Goal: Complete application form

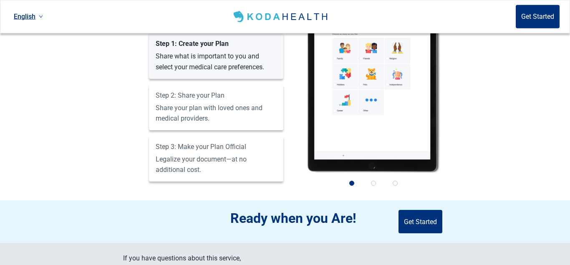
scroll to position [596, 0]
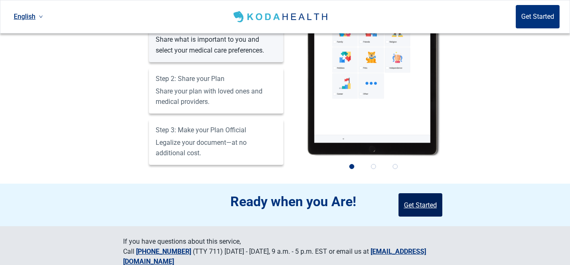
click at [425, 201] on button "Get Started" at bounding box center [420, 204] width 44 height 23
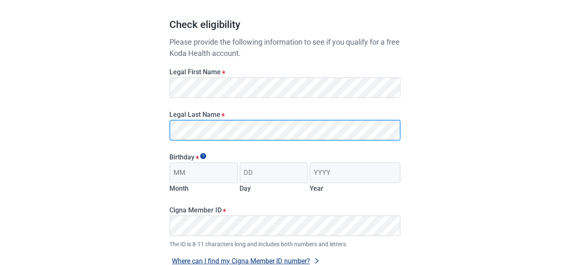
scroll to position [85, 0]
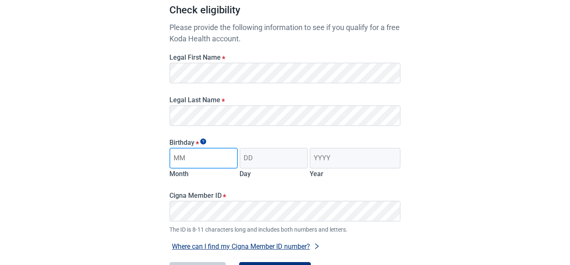
click at [220, 161] on input "Month" at bounding box center [203, 158] width 68 height 21
type input "11"
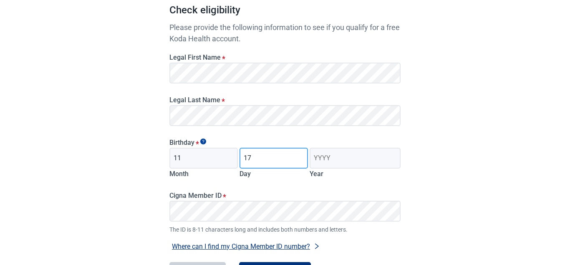
type input "17"
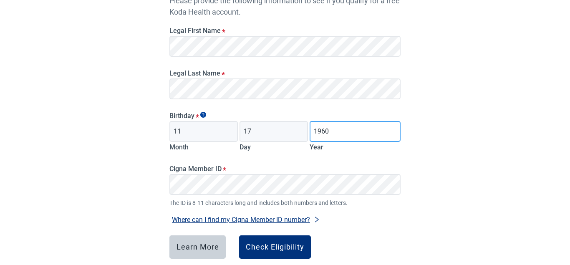
scroll to position [128, 0]
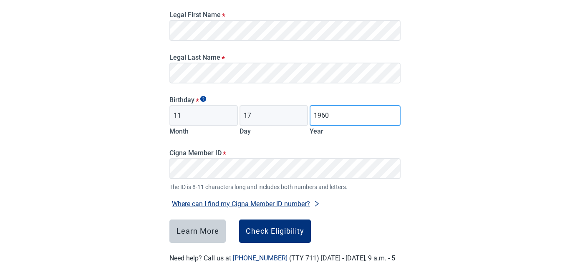
type input "1960"
click at [105, 185] on div "Have Questions about Healthcare Planning? Learn More Here English Sign in Check…" at bounding box center [285, 82] width 570 height 421
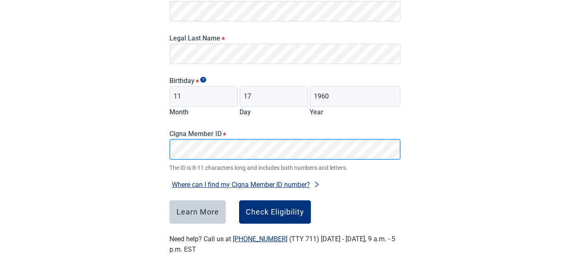
scroll to position [156, 0]
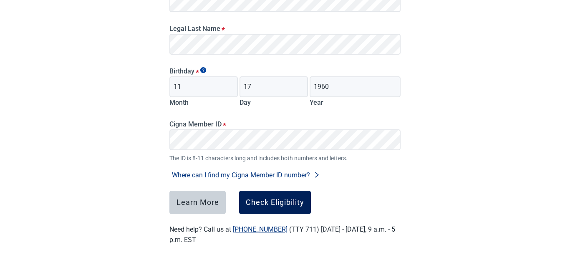
click at [274, 200] on div "Check Eligibility" at bounding box center [275, 202] width 58 height 8
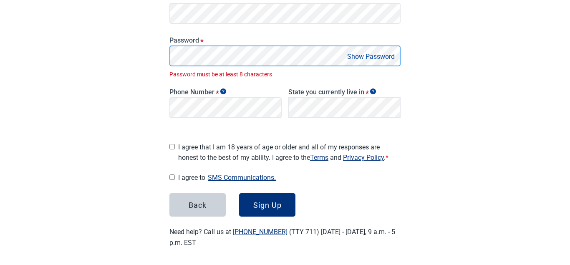
scroll to position [162, 0]
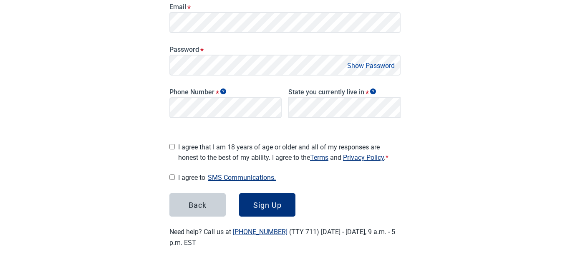
click at [373, 64] on button "Show Password" at bounding box center [371, 65] width 53 height 11
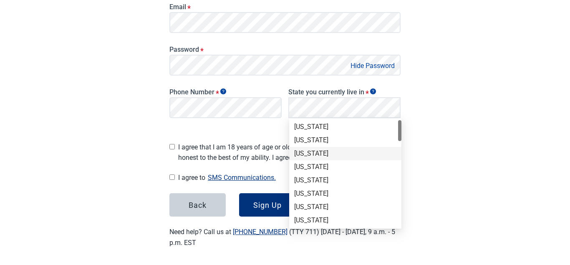
click at [314, 151] on div "[US_STATE]" at bounding box center [345, 153] width 102 height 9
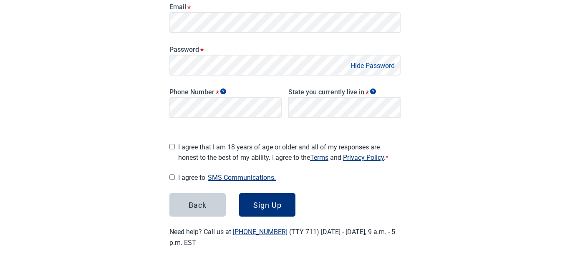
click at [173, 144] on input "I agree that I am 18 years of age or older and all of my responses are honest t…" at bounding box center [171, 146] width 5 height 5
checkbox input "true"
click at [171, 174] on input "I agree to SMS Communications." at bounding box center [171, 176] width 5 height 5
checkbox input "true"
click at [263, 201] on div "Sign Up" at bounding box center [267, 205] width 28 height 8
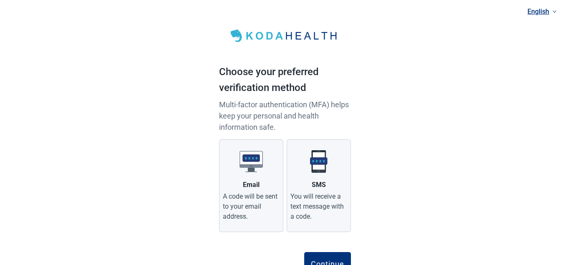
scroll to position [37, 0]
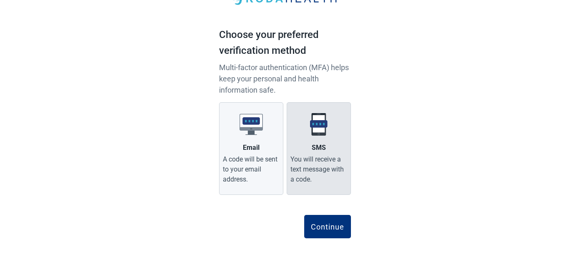
click at [334, 141] on label "SMS You will receive a text message with a code." at bounding box center [319, 148] width 64 height 93
click at [0, 0] on input "SMS You will receive a text message with a code." at bounding box center [0, 0] width 0 height 0
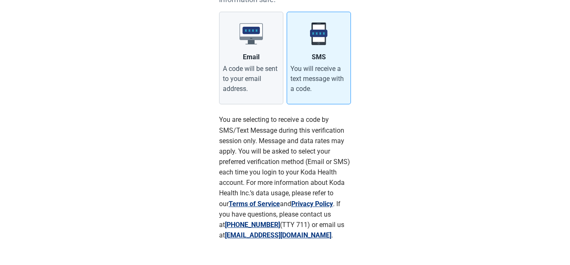
scroll to position [170, 0]
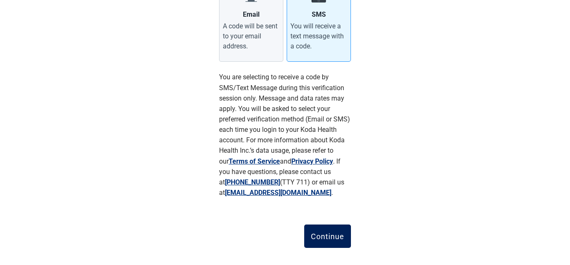
click at [335, 234] on div "Continue" at bounding box center [327, 236] width 33 height 8
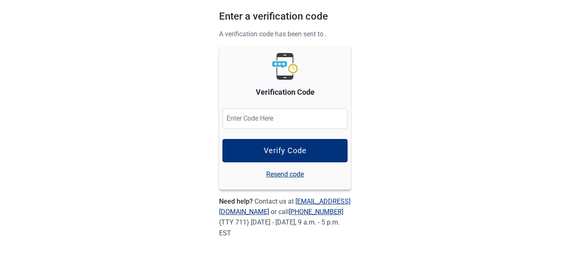
scroll to position [55, 0]
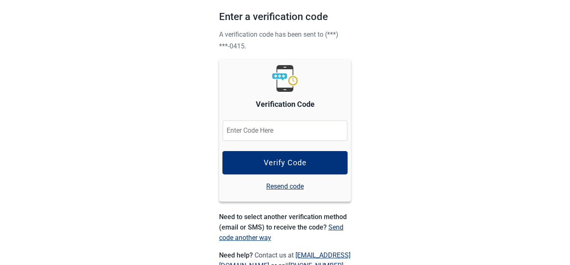
click at [243, 133] on input "Verification Code" at bounding box center [284, 130] width 125 height 21
click at [240, 132] on input "Verification Code" at bounding box center [284, 130] width 125 height 21
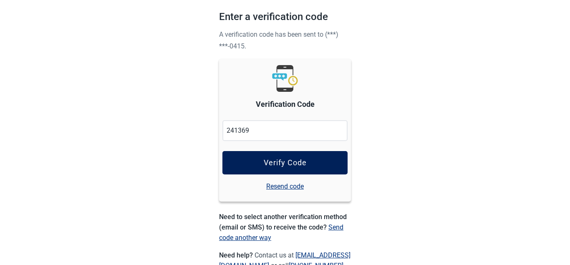
type input "241369"
click at [290, 164] on div "Verify Code" at bounding box center [285, 163] width 43 height 8
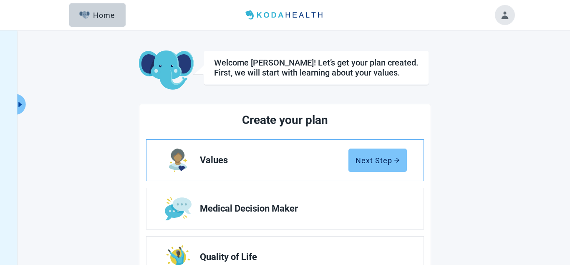
click at [388, 157] on div "Next Step" at bounding box center [377, 160] width 44 height 8
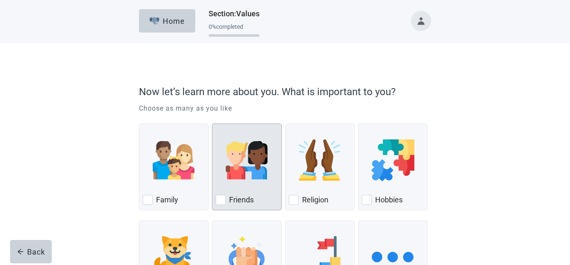
click at [224, 201] on div "Friends, checkbox, not checked" at bounding box center [221, 200] width 10 height 10
click at [212, 124] on input "Friends" at bounding box center [212, 123] width 0 height 0
checkbox input "true"
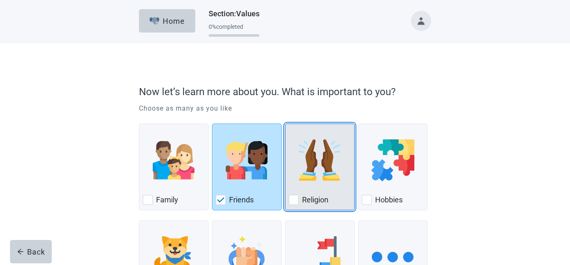
drag, startPoint x: 299, startPoint y: 201, endPoint x: 321, endPoint y: 200, distance: 22.5
click at [299, 201] on div "Religion" at bounding box center [320, 199] width 62 height 13
click at [285, 124] on input "Religion" at bounding box center [285, 123] width 0 height 0
checkbox input "true"
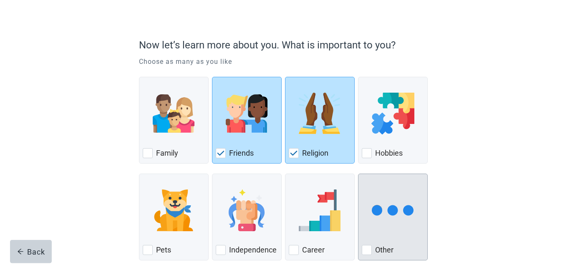
scroll to position [85, 0]
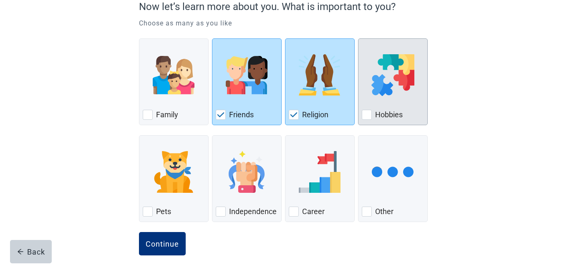
click at [367, 116] on div "Hobbies, checkbox, not checked" at bounding box center [367, 115] width 10 height 10
click at [358, 39] on input "Hobbies" at bounding box center [358, 38] width 0 height 0
checkbox input "true"
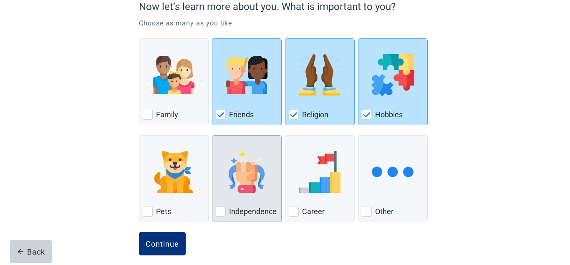
click at [222, 210] on div "Independence, checkbox, not checked" at bounding box center [221, 211] width 10 height 10
click at [212, 136] on input "Independence" at bounding box center [212, 135] width 0 height 0
checkbox input "true"
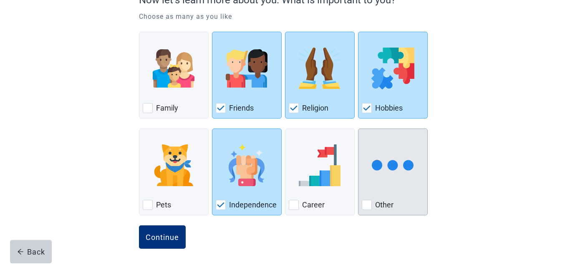
scroll to position [94, 0]
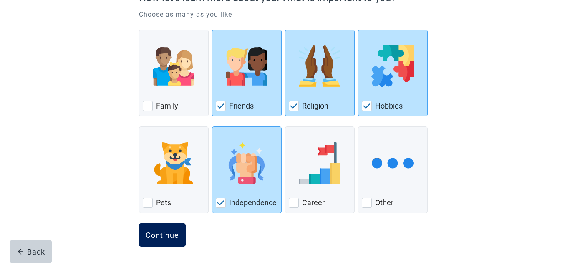
click at [160, 235] on div "Continue" at bounding box center [162, 235] width 33 height 8
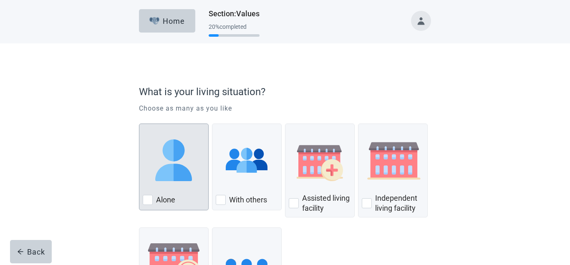
click at [150, 199] on div "Alone, checkbox, not checked" at bounding box center [148, 200] width 10 height 10
click at [139, 124] on input "Alone" at bounding box center [139, 123] width 0 height 0
checkbox input "true"
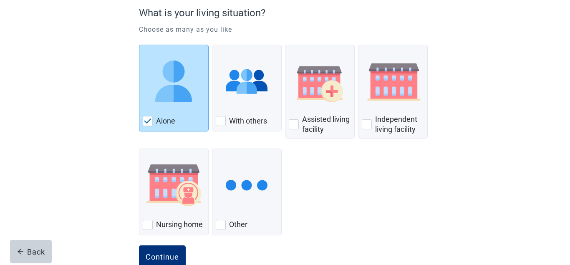
scroll to position [101, 0]
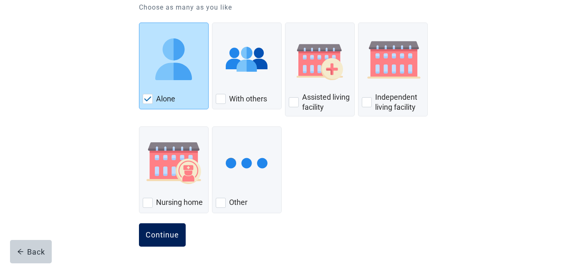
click at [162, 231] on div "Continue" at bounding box center [162, 235] width 33 height 8
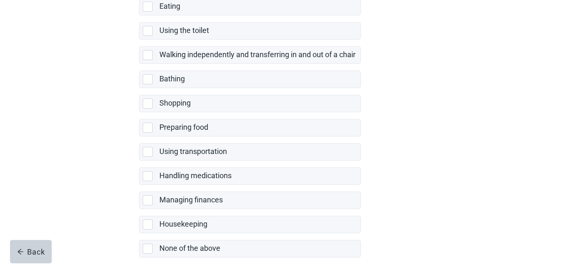
scroll to position [170, 0]
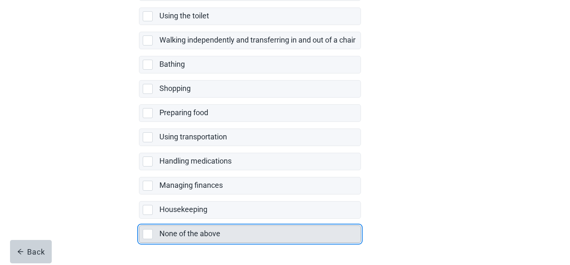
click at [149, 233] on div "None of the above, checkbox, not selected" at bounding box center [148, 234] width 10 height 10
click at [139, 219] on input "None of the above" at bounding box center [139, 219] width 0 height 0
checkbox input "true"
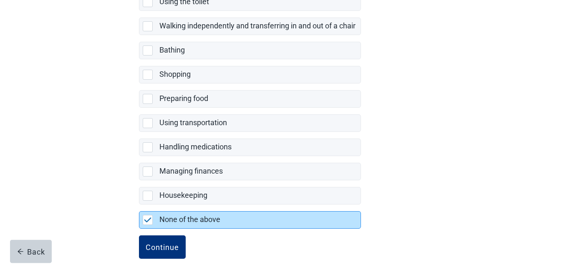
scroll to position [196, 0]
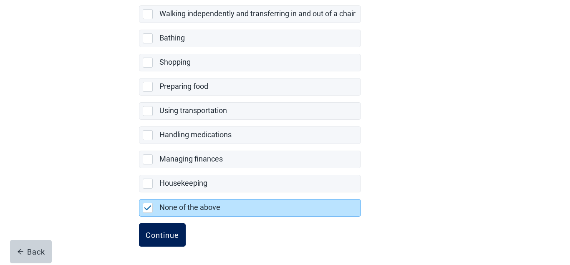
click at [166, 234] on div "Continue" at bounding box center [162, 235] width 33 height 8
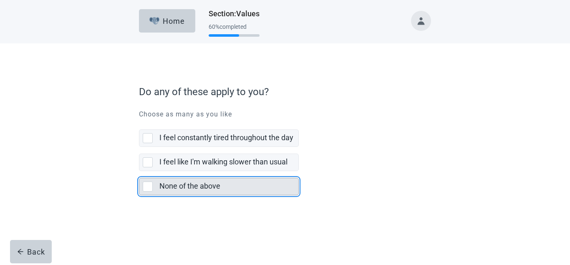
click at [146, 187] on div "None of the above, checkbox, not selected" at bounding box center [148, 186] width 10 height 10
click at [139, 171] on input "None of the above" at bounding box center [139, 171] width 0 height 0
checkbox input "true"
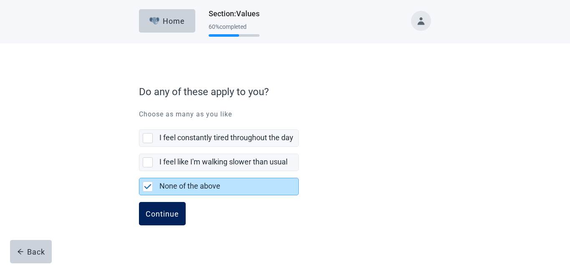
click at [167, 209] on div "Continue" at bounding box center [162, 213] width 33 height 8
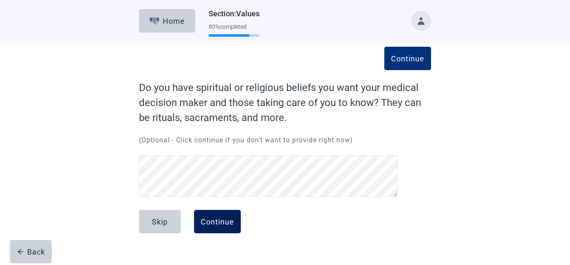
click at [217, 219] on div "Continue" at bounding box center [217, 221] width 33 height 8
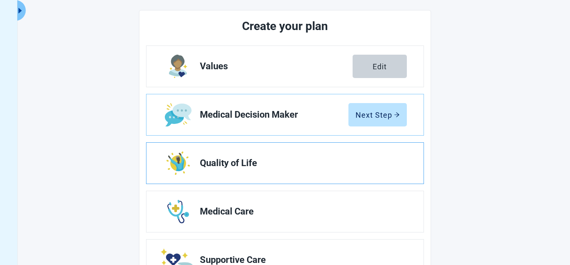
scroll to position [93, 0]
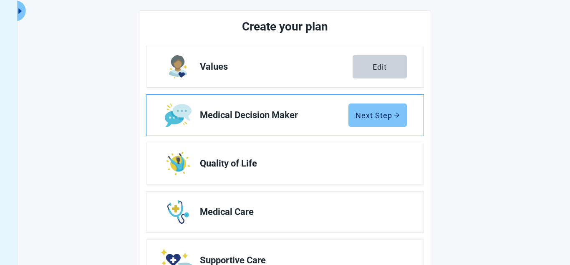
click at [383, 118] on div "Next Step" at bounding box center [377, 115] width 44 height 8
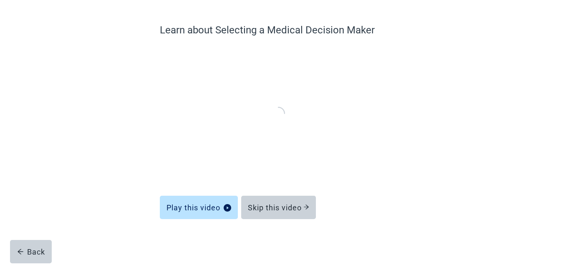
scroll to position [57, 0]
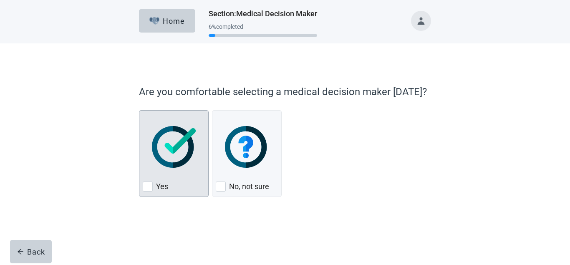
click at [149, 184] on div "Yes, checkbox, not checked" at bounding box center [148, 186] width 10 height 10
click at [139, 111] on input "Yes" at bounding box center [139, 110] width 0 height 0
checkbox input "true"
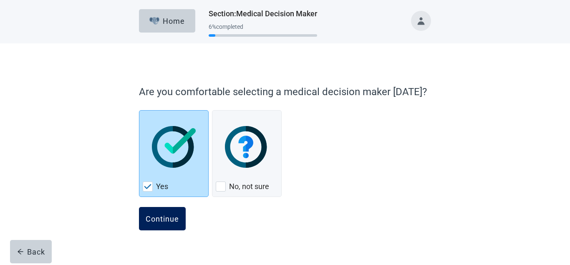
click at [160, 218] on div "Continue" at bounding box center [162, 218] width 33 height 8
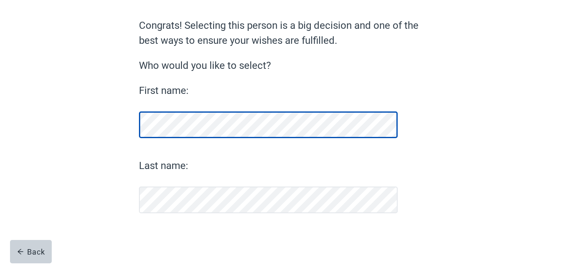
scroll to position [62, 0]
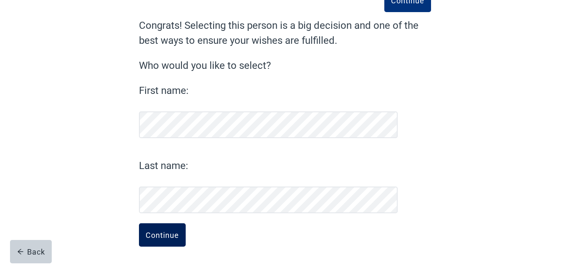
click at [165, 232] on div "Continue" at bounding box center [162, 235] width 33 height 8
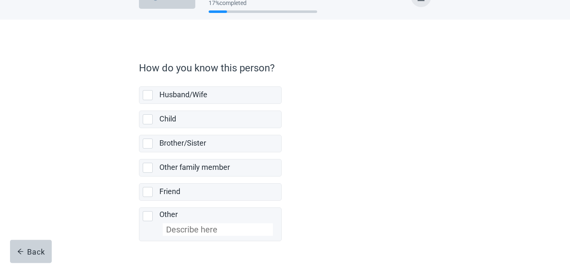
scroll to position [43, 0]
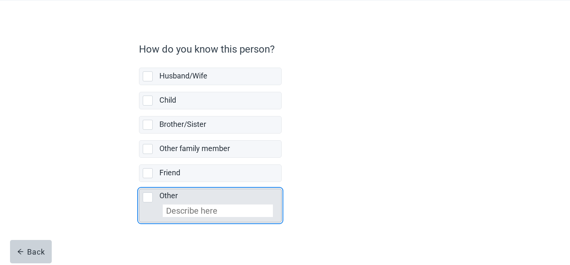
click at [151, 196] on div "Other, checkbox, not selected" at bounding box center [148, 197] width 10 height 10
click at [139, 182] on input "Other" at bounding box center [139, 182] width 0 height 0
checkbox input "true"
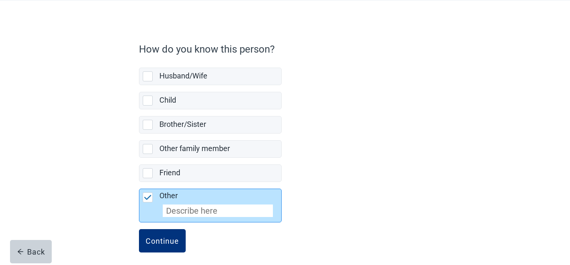
click at [179, 211] on input "Other" at bounding box center [218, 210] width 110 height 13
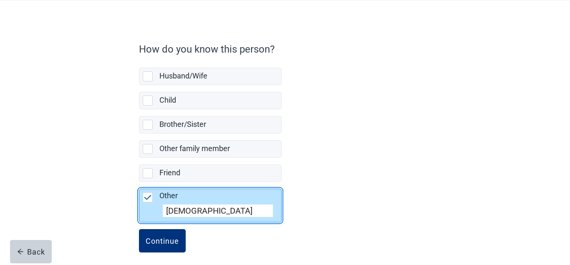
click at [180, 210] on input "[DEMOGRAPHIC_DATA]" at bounding box center [218, 210] width 110 height 13
click at [218, 214] on input "thru church" at bounding box center [218, 210] width 110 height 13
type input "thru church"
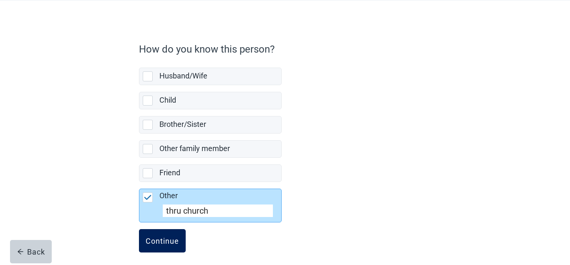
click at [163, 243] on div "Continue" at bounding box center [162, 241] width 33 height 8
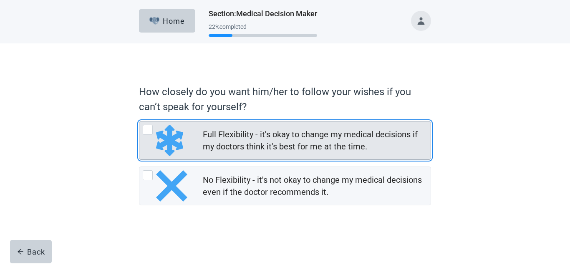
click at [150, 128] on div "Full Flexibility - it's okay to change my medical decisions if my doctors think…" at bounding box center [148, 130] width 10 height 10
click at [139, 121] on input "Full Flexibility - it's okay to change my medical decisions if my doctors think…" at bounding box center [139, 121] width 0 height 0
radio input "true"
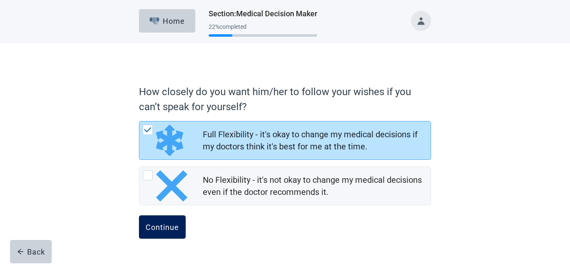
click at [170, 236] on button "Continue" at bounding box center [162, 226] width 47 height 23
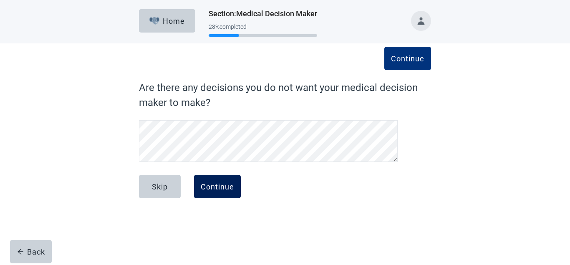
click at [217, 187] on div "Continue" at bounding box center [217, 186] width 33 height 8
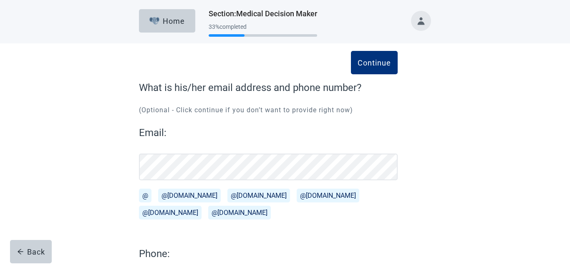
scroll to position [85, 0]
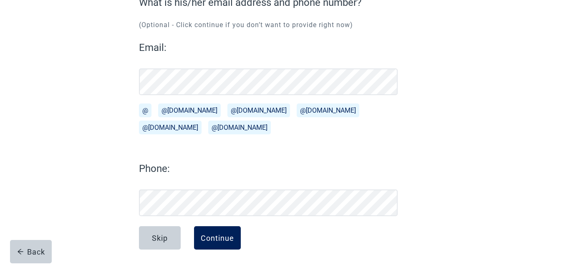
click at [215, 238] on div "Continue" at bounding box center [217, 238] width 33 height 8
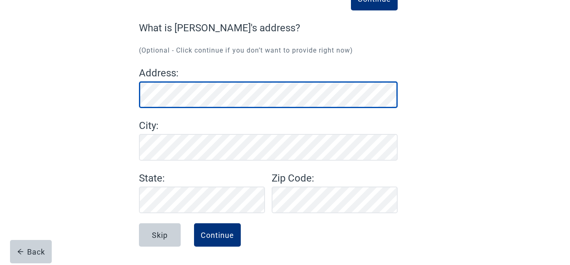
scroll to position [60, 0]
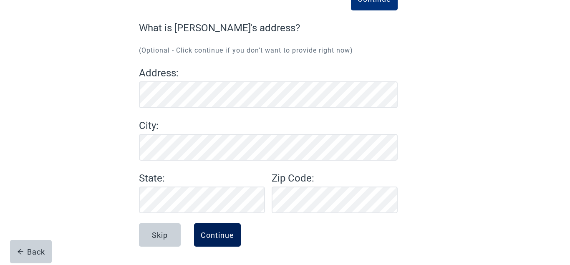
click at [221, 233] on div "Continue" at bounding box center [217, 235] width 33 height 8
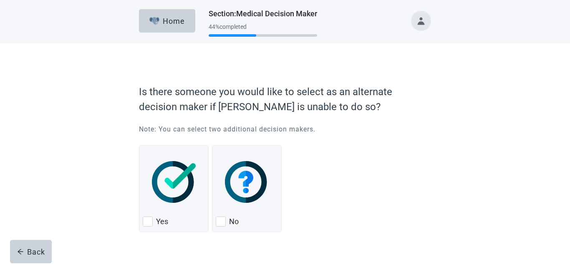
scroll to position [19, 0]
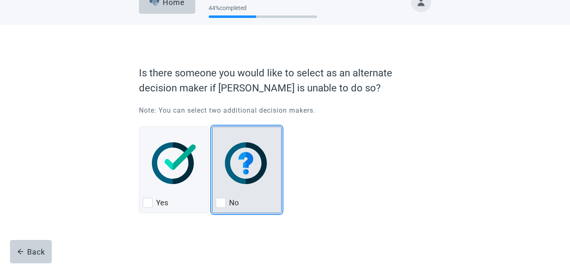
click at [222, 201] on div "No, checkbox, not checked" at bounding box center [221, 203] width 10 height 10
click at [212, 127] on input "No" at bounding box center [212, 126] width 0 height 0
checkbox input "true"
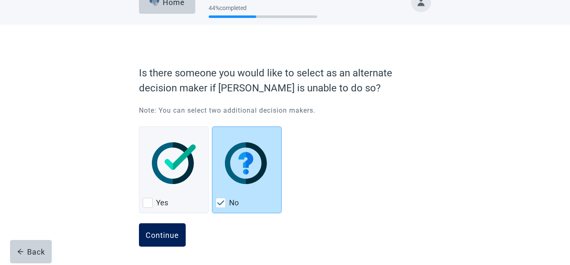
click at [166, 232] on div "Continue" at bounding box center [162, 235] width 33 height 8
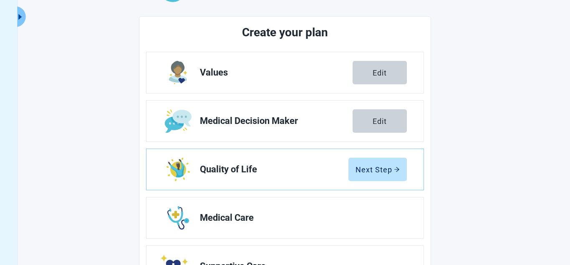
scroll to position [43, 0]
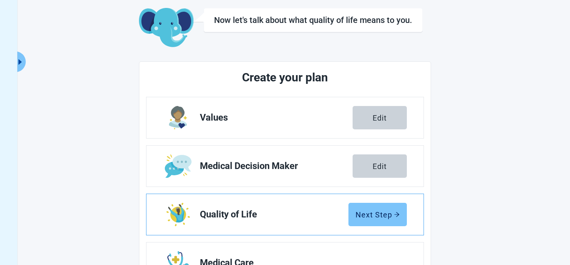
click at [381, 219] on button "Next Step" at bounding box center [377, 214] width 58 height 23
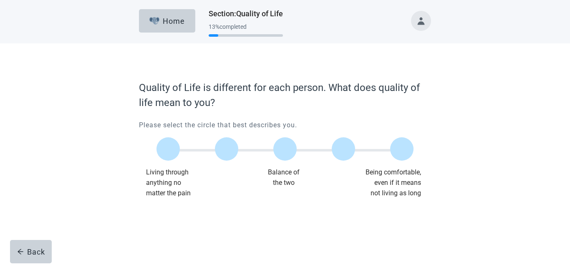
click at [91, 119] on div "Quality of Life is different for each person. What does quality of life mean to…" at bounding box center [284, 144] width 513 height 202
click at [345, 155] on label "Main content" at bounding box center [343, 148] width 23 height 23
click at [343, 149] on input "Quality of life scale: 75 out of 100. 75% between extremes" at bounding box center [343, 149] width 0 height 0
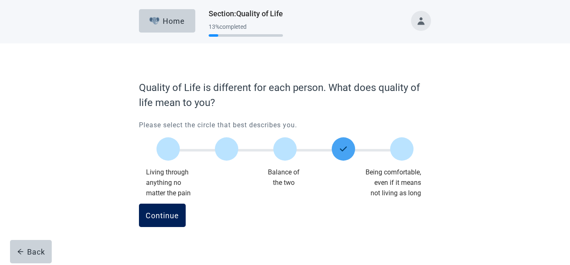
click at [162, 216] on div "Continue" at bounding box center [162, 215] width 33 height 8
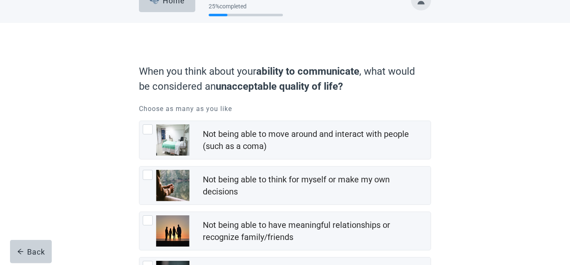
scroll to position [43, 0]
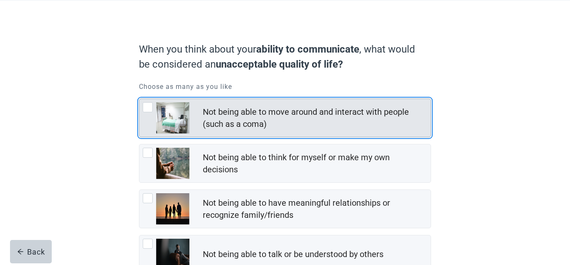
click at [146, 108] on div "Not being able to move around and interact with people (such as a coma), checkb…" at bounding box center [148, 107] width 10 height 10
click at [139, 99] on input "Not being able to move around and interact with people (such as a coma)" at bounding box center [139, 98] width 0 height 0
checkbox input "true"
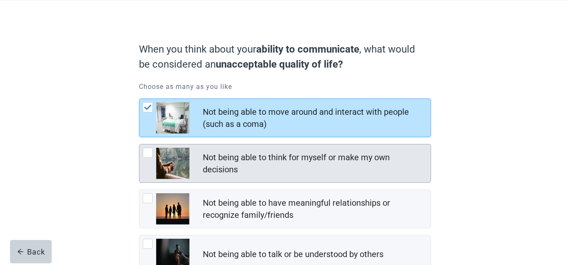
click at [145, 157] on div "Not being able to think for myself or make my own decisions, checkbox, not chec…" at bounding box center [148, 153] width 10 height 10
click at [139, 144] on input "Not being able to think for myself or make my own decisions" at bounding box center [139, 144] width 0 height 0
checkbox input "true"
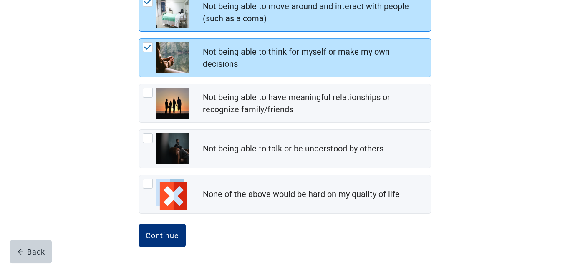
scroll to position [149, 0]
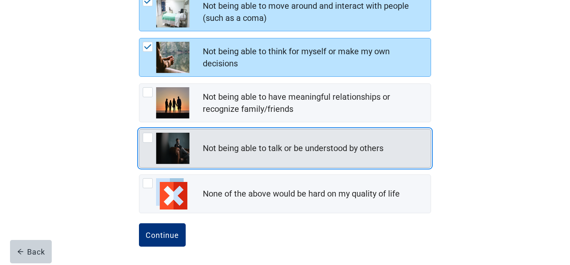
click at [148, 140] on div "Not being able to talk or be understood by others, checkbox, not checked" at bounding box center [148, 138] width 10 height 10
click at [139, 129] on input "Not being able to talk or be understood by others" at bounding box center [139, 129] width 0 height 0
checkbox input "true"
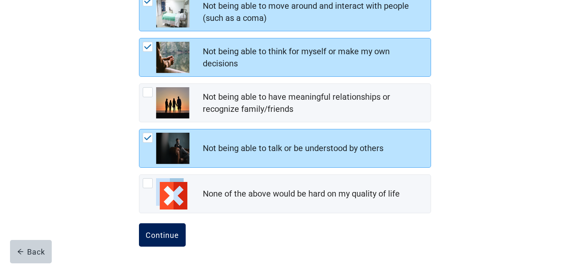
click at [171, 236] on div "Continue" at bounding box center [162, 235] width 33 height 8
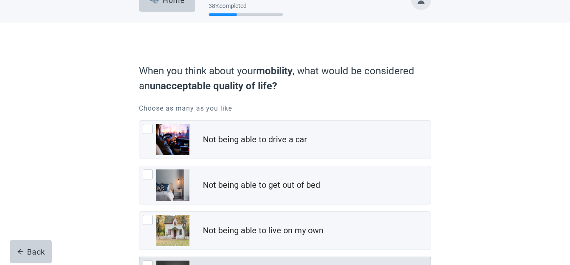
scroll to position [149, 0]
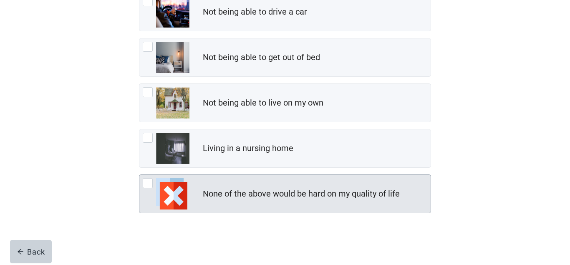
click at [147, 183] on div "None of the above would be hard on my quality of life, checkbox, not checked" at bounding box center [148, 183] width 10 height 10
click at [139, 175] on input "None of the above would be hard on my quality of life" at bounding box center [139, 174] width 0 height 0
checkbox input "true"
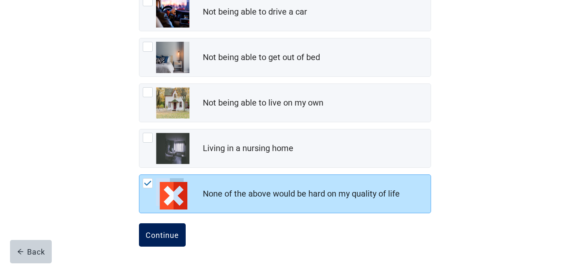
click at [167, 231] on div "Continue" at bounding box center [162, 235] width 33 height 8
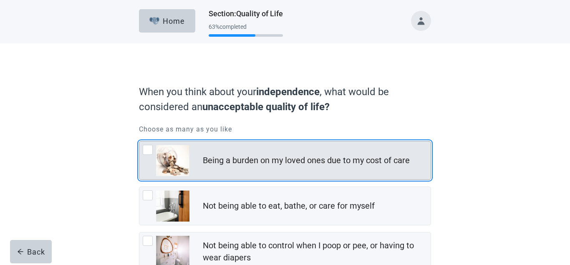
click at [148, 150] on div "Being a burden on my loved ones due to my cost of care, checkbox, not checked" at bounding box center [148, 150] width 10 height 10
click at [139, 141] on input "Being a burden on my loved ones due to my cost of care" at bounding box center [139, 141] width 0 height 0
checkbox input "true"
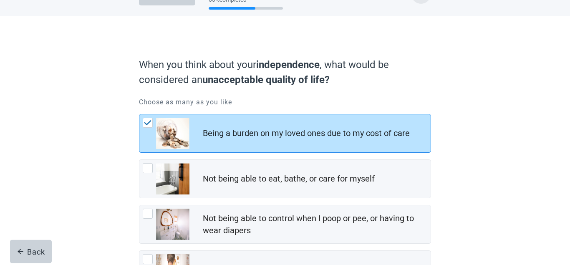
scroll to position [43, 0]
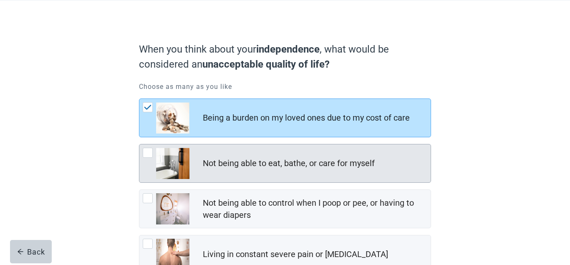
click at [146, 153] on div "Not being able to eat, bathe, or care for myself, checkbox, not checked" at bounding box center [148, 153] width 10 height 10
click at [139, 144] on input "Not being able to eat, bathe, or care for myself" at bounding box center [139, 144] width 0 height 0
checkbox input "true"
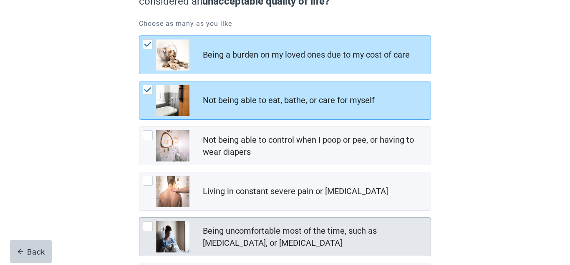
scroll to position [128, 0]
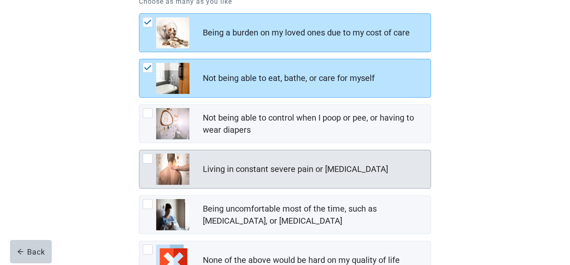
click at [144, 158] on div "Living in constant severe pain or shortness of breath, checkbox, not checked" at bounding box center [148, 159] width 10 height 10
click at [139, 150] on input "Living in constant severe pain or [MEDICAL_DATA]" at bounding box center [139, 150] width 0 height 0
checkbox input "true"
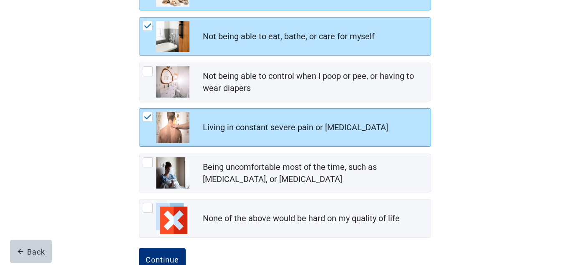
scroll to position [170, 0]
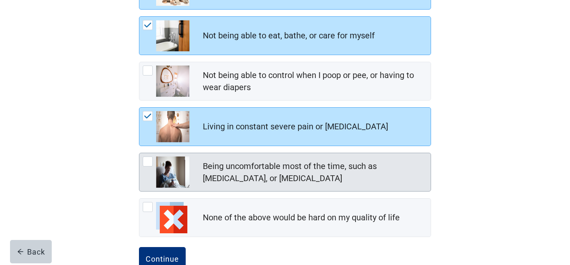
click at [146, 163] on div "Being uncomfortable most of the time, such as nausea, vomiting, or diarrhea, ch…" at bounding box center [148, 161] width 10 height 10
click at [139, 153] on input "Being uncomfortable most of the time, such as [MEDICAL_DATA], or [MEDICAL_DATA]" at bounding box center [139, 153] width 0 height 0
checkbox input "true"
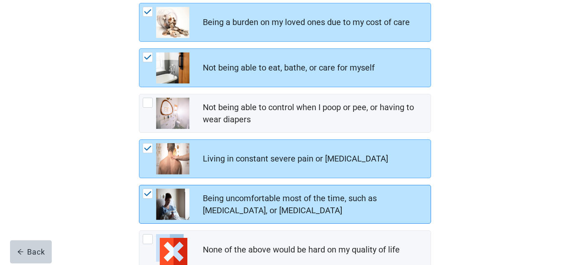
scroll to position [151, 0]
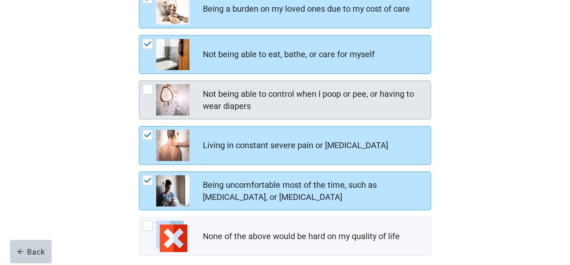
click at [150, 92] on div "Not being able to control when I poop or pee, or having to wear diapers, checkb…" at bounding box center [148, 89] width 10 height 10
click at [139, 81] on input "Not being able to control when I poop or pee, or having to wear diapers" at bounding box center [139, 81] width 0 height 0
checkbox input "true"
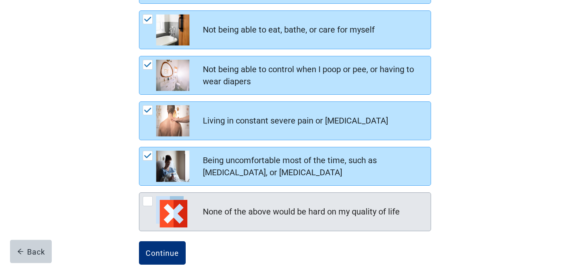
scroll to position [194, 0]
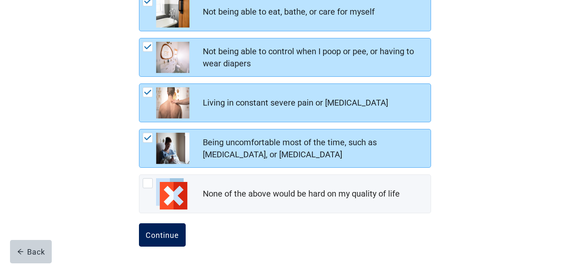
click at [164, 239] on div "Continue" at bounding box center [162, 235] width 33 height 8
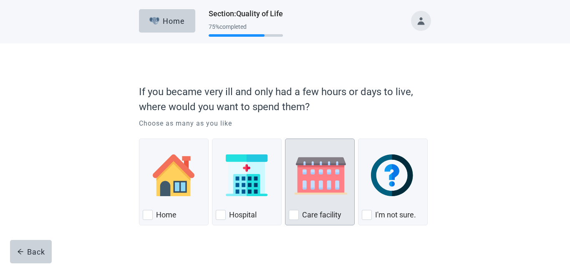
click at [295, 214] on div "Care Facility, checkbox, not checked" at bounding box center [294, 215] width 10 height 10
click at [285, 139] on input "Care facility" at bounding box center [285, 138] width 0 height 0
checkbox input "true"
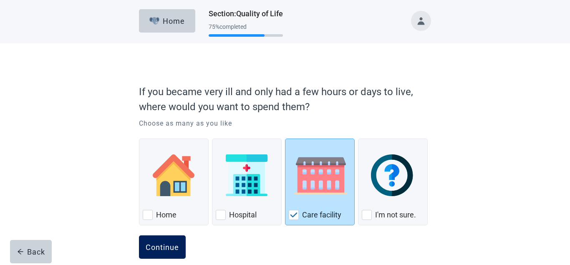
click at [170, 247] on div "Continue" at bounding box center [162, 247] width 33 height 8
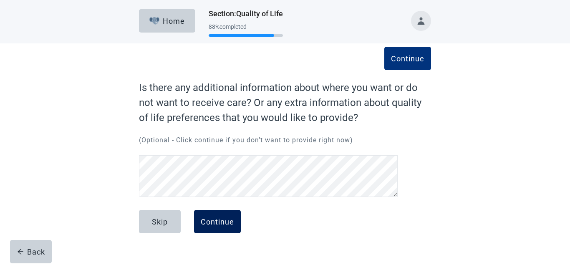
click at [218, 220] on div "Continue" at bounding box center [217, 221] width 33 height 8
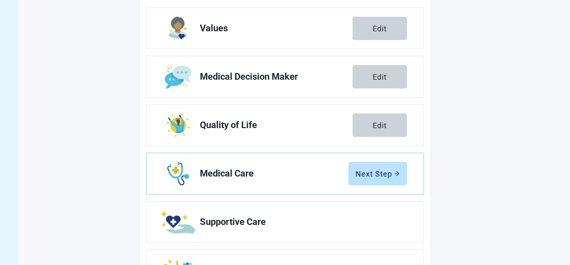
scroll to position [170, 0]
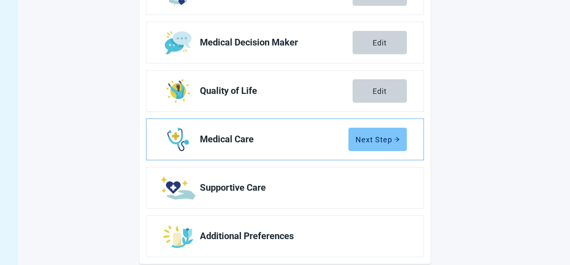
click at [370, 142] on div "Next Step" at bounding box center [377, 139] width 44 height 8
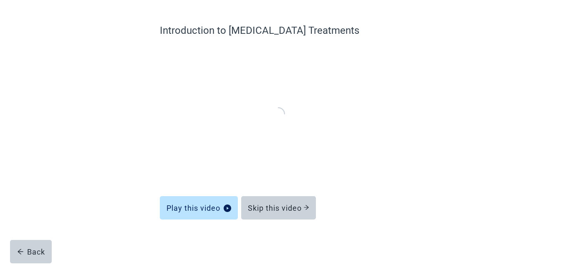
scroll to position [57, 0]
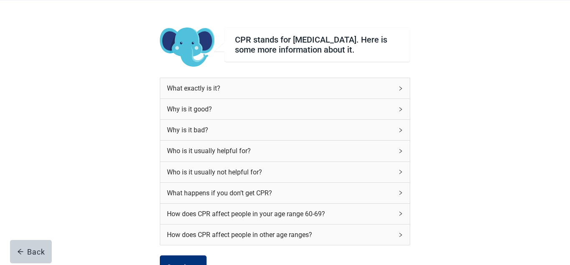
scroll to position [85, 0]
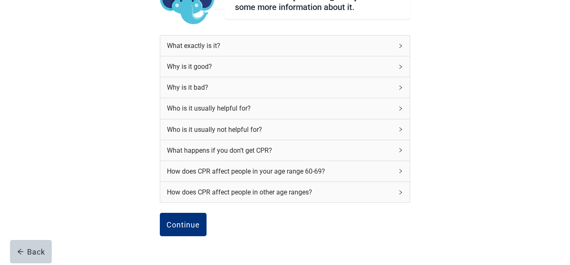
click at [399, 174] on icon "right" at bounding box center [400, 171] width 5 height 5
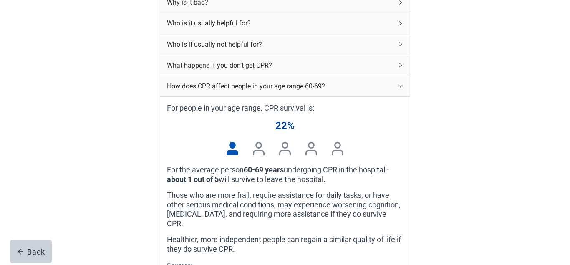
scroll to position [128, 0]
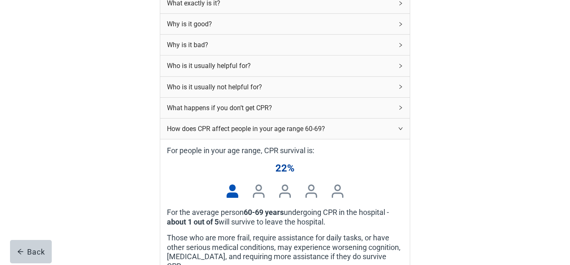
click at [403, 110] on icon "right" at bounding box center [400, 107] width 5 height 5
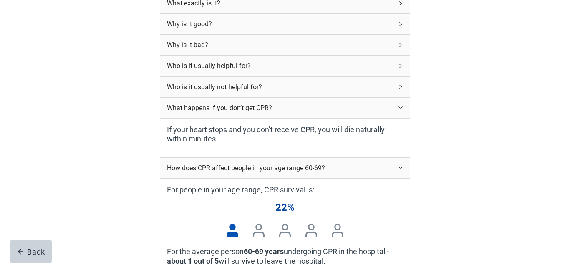
click at [402, 118] on div "What happens if you don’t get CPR?" at bounding box center [284, 108] width 249 height 20
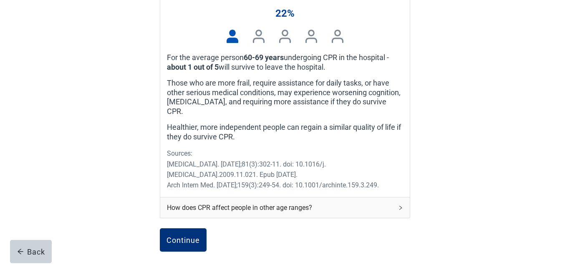
scroll to position [298, 0]
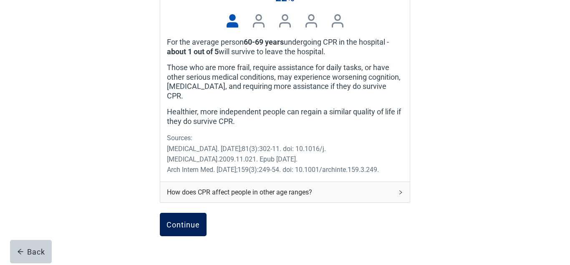
click at [181, 220] on div "Continue" at bounding box center [182, 224] width 33 height 8
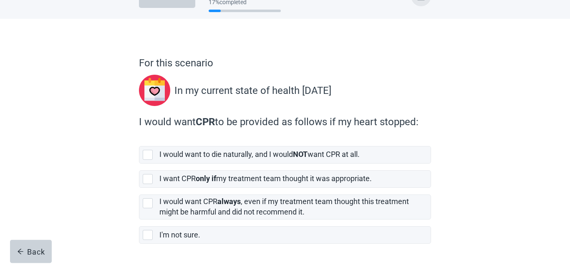
scroll to position [43, 0]
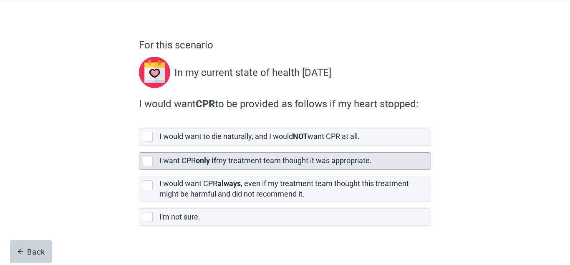
click at [149, 160] on div "[object Object], checkbox, not selected" at bounding box center [148, 161] width 10 height 10
click at [139, 146] on input "I want CPR only if my treatment team thought it was appropriate." at bounding box center [139, 146] width 0 height 0
checkbox input "true"
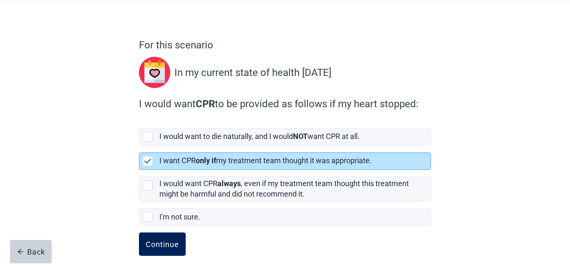
click at [164, 242] on div "Continue" at bounding box center [162, 244] width 33 height 8
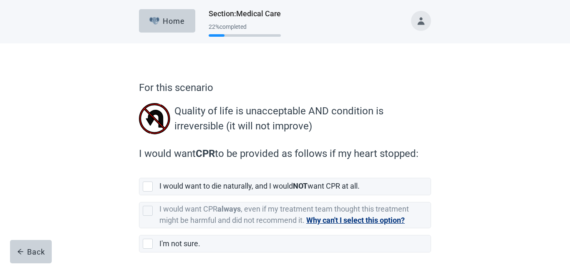
scroll to position [36, 0]
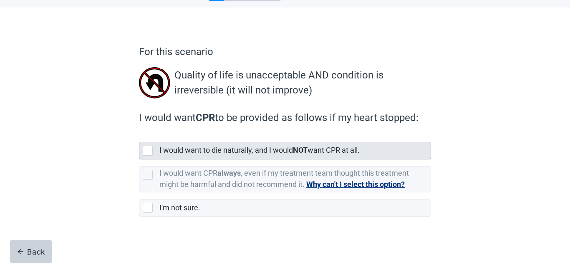
click at [147, 152] on div "[object Object], checkbox, not selected" at bounding box center [148, 151] width 10 height 10
click at [139, 136] on input "I would want to die naturally, and I would NOT want CPR at all." at bounding box center [139, 135] width 0 height 0
checkbox input "true"
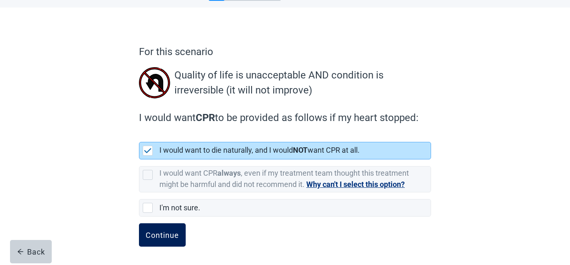
click at [161, 232] on div "Continue" at bounding box center [162, 235] width 33 height 8
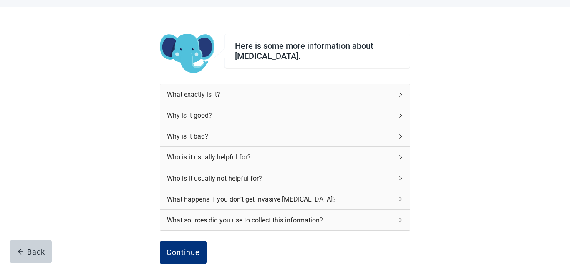
click at [400, 200] on icon "right" at bounding box center [400, 199] width 3 height 4
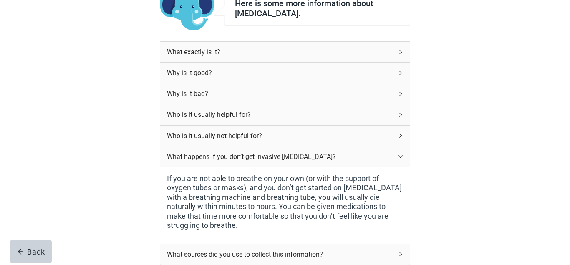
scroll to position [121, 0]
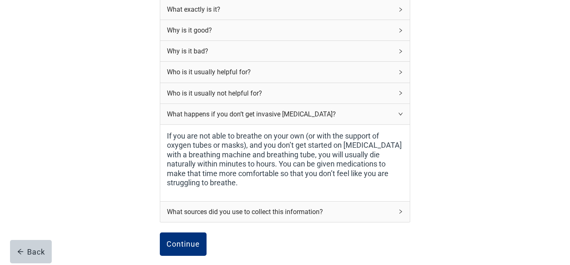
click at [402, 75] on div "Who is it usually helpful for?" at bounding box center [284, 72] width 249 height 20
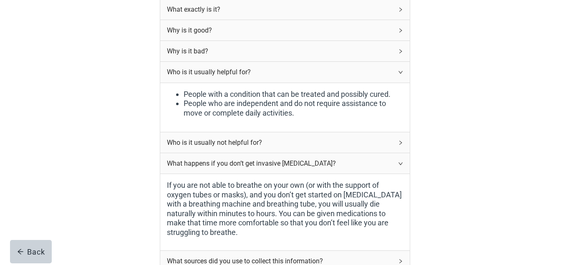
click at [400, 144] on icon "right" at bounding box center [400, 142] width 5 height 5
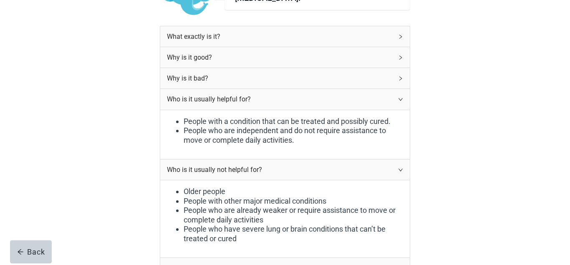
scroll to position [79, 0]
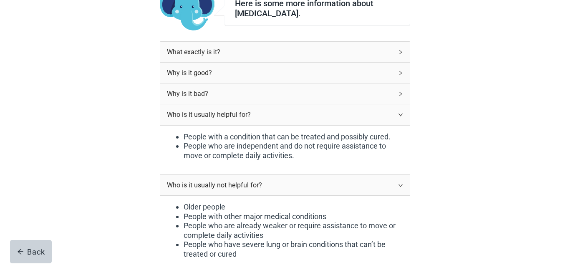
click at [401, 71] on icon "right" at bounding box center [400, 72] width 5 height 5
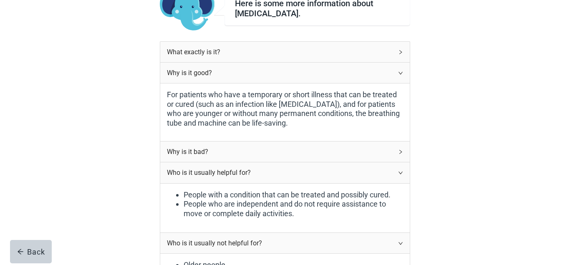
click at [407, 152] on div "Why is it bad?" at bounding box center [284, 151] width 249 height 20
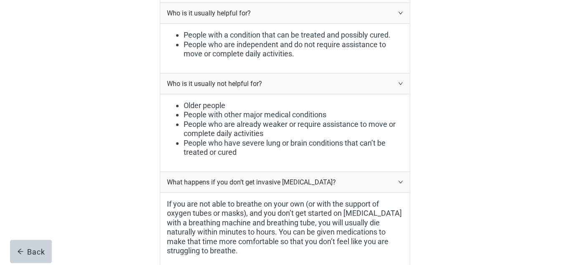
scroll to position [543, 0]
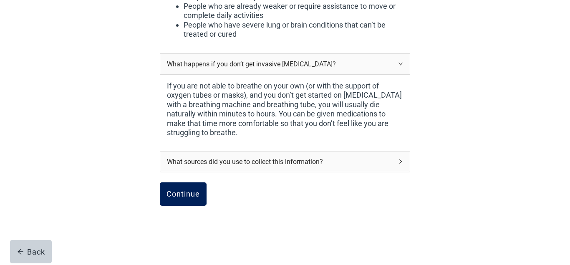
click at [191, 190] on div "Continue" at bounding box center [182, 194] width 33 height 8
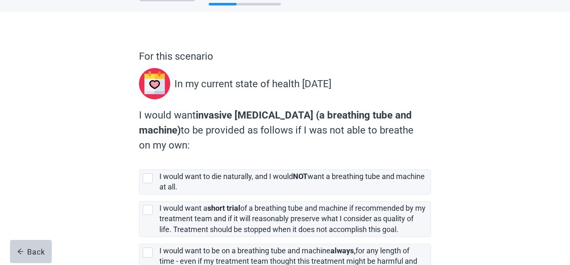
scroll to position [85, 0]
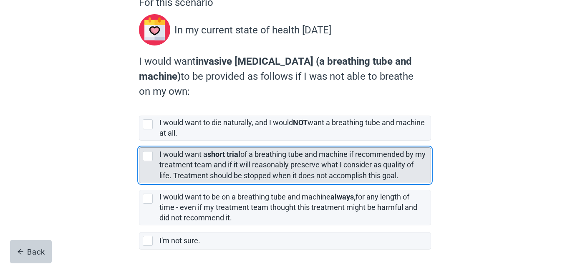
click at [147, 155] on div "[object Object], checkbox, not selected" at bounding box center [148, 156] width 10 height 10
click at [139, 141] on input "I would want a short trial of a breathing tube and machine if recommended by my…" at bounding box center [139, 141] width 0 height 0
checkbox input "true"
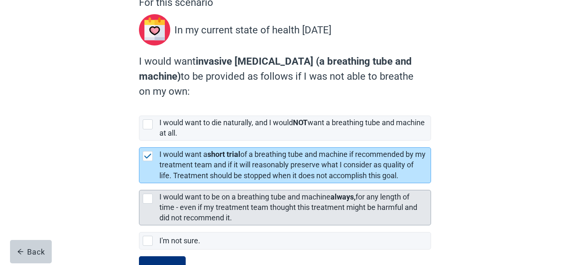
scroll to position [118, 0]
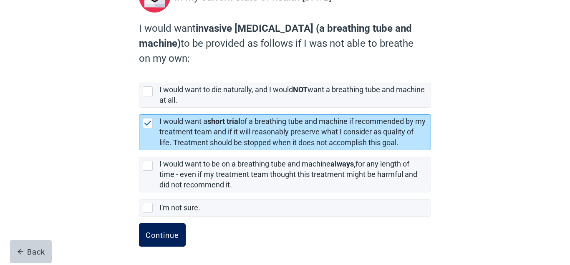
click at [163, 237] on div "Continue" at bounding box center [162, 235] width 33 height 8
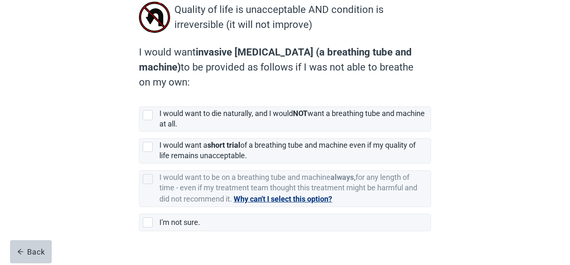
scroll to position [116, 0]
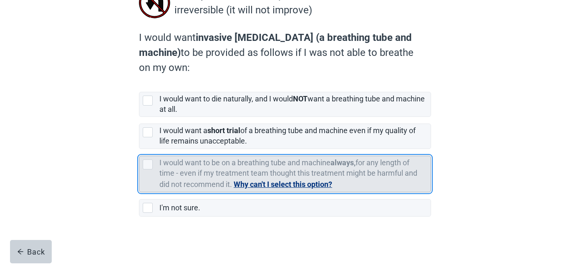
click at [151, 166] on div "[object Object], checkbox, not selected, cannot be selected due to conflict" at bounding box center [148, 164] width 10 height 10
click at [139, 149] on input "I would want to be on a breathing tube and machine always, for any length of ti…" at bounding box center [139, 149] width 0 height 0
checkbox input "false"
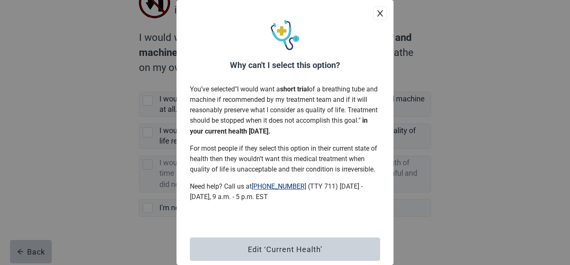
click at [385, 13] on button "close" at bounding box center [379, 13] width 13 height 13
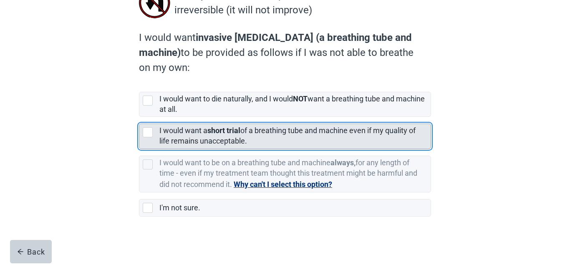
click at [146, 133] on div "[object Object], checkbox, not selected" at bounding box center [148, 132] width 10 height 10
click at [139, 117] on input "I would want a short trial of a breathing tube and machine even if my quality o…" at bounding box center [139, 117] width 0 height 0
checkbox input "true"
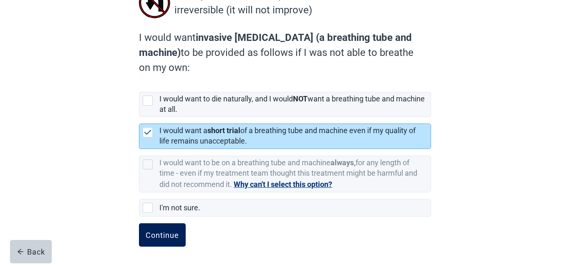
click at [161, 231] on div "Continue" at bounding box center [162, 235] width 33 height 8
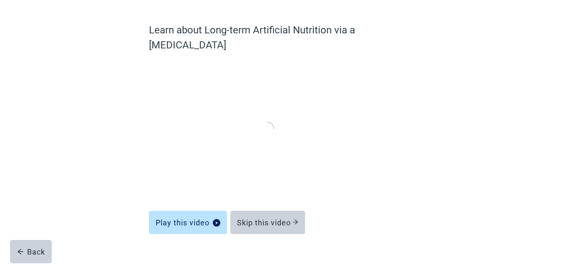
scroll to position [57, 0]
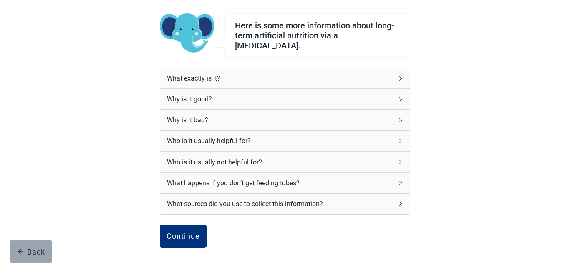
click at [35, 253] on div "Back" at bounding box center [31, 251] width 28 height 8
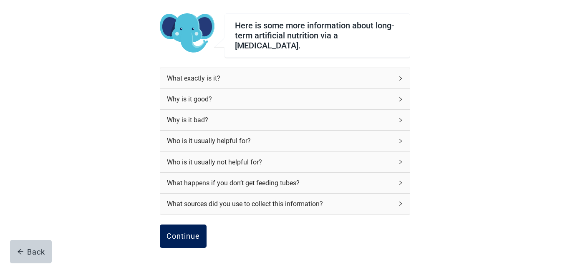
click at [185, 232] on div "Continue" at bounding box center [182, 236] width 33 height 8
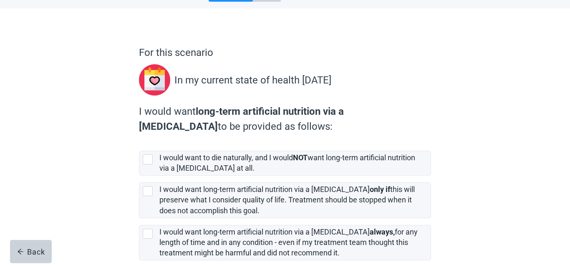
scroll to position [85, 0]
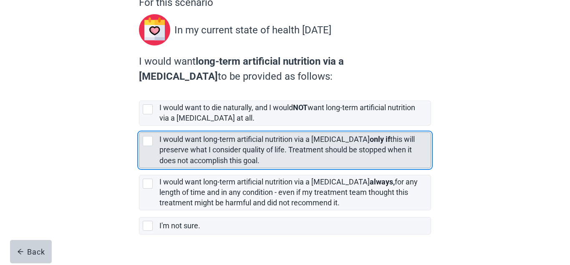
click at [144, 141] on div "[object Object], checkbox, not selected" at bounding box center [148, 141] width 10 height 10
click at [139, 126] on input "I would want long-term artificial nutrition via a [MEDICAL_DATA] only if this w…" at bounding box center [139, 126] width 0 height 0
checkbox input "true"
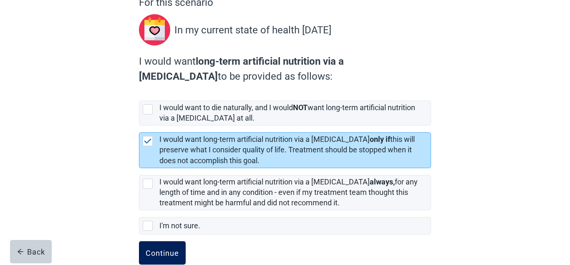
click at [159, 252] on div "Continue" at bounding box center [162, 253] width 33 height 8
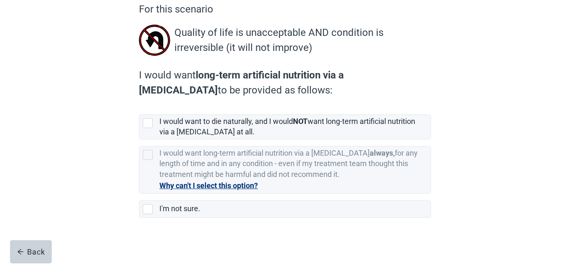
scroll to position [80, 0]
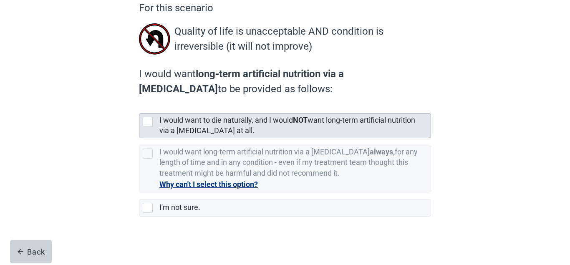
click at [149, 121] on div "[object Object], checkbox, not selected" at bounding box center [148, 122] width 10 height 10
click at [139, 107] on input "I would want to die naturally, and I would NOT want long-term artificial nutrit…" at bounding box center [139, 106] width 0 height 0
checkbox input "true"
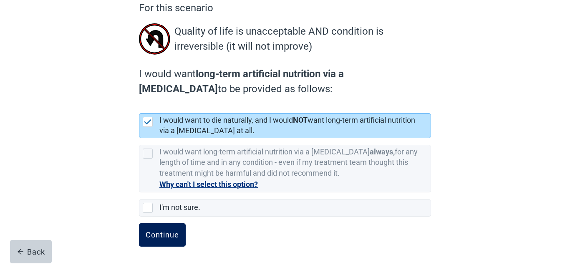
click at [167, 232] on div "Continue" at bounding box center [162, 235] width 33 height 8
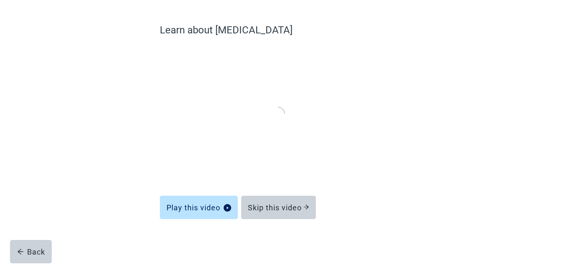
scroll to position [57, 0]
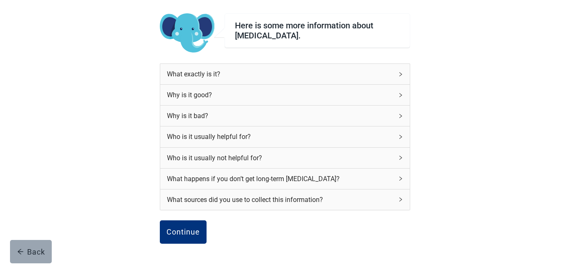
click at [38, 249] on div "Back" at bounding box center [31, 251] width 28 height 8
click at [402, 178] on icon "right" at bounding box center [400, 178] width 5 height 5
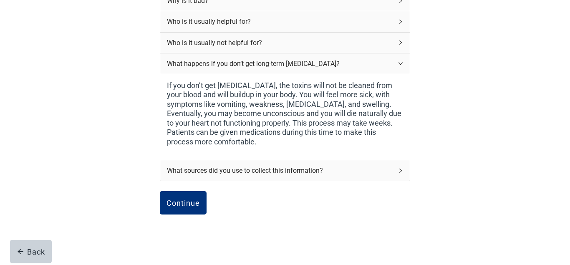
scroll to position [184, 0]
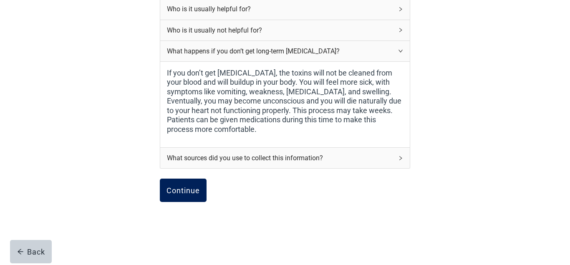
click at [196, 185] on button "Continue" at bounding box center [183, 190] width 47 height 23
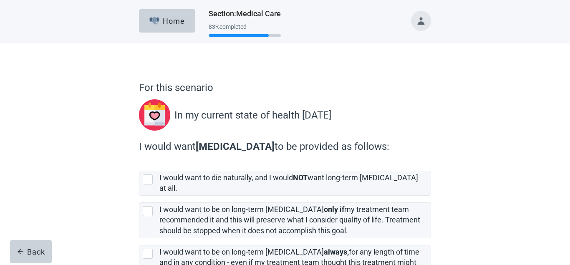
scroll to position [81, 0]
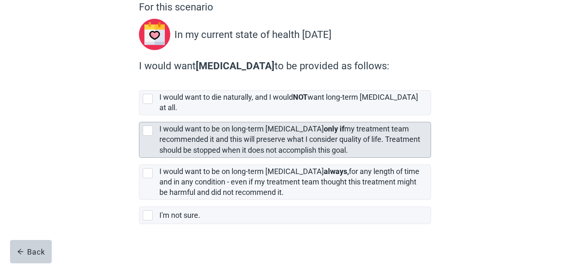
click at [147, 126] on div "[object Object], checkbox, not selected" at bounding box center [148, 131] width 10 height 10
click at [139, 116] on input "I would want to be on long-term [MEDICAL_DATA] only if my treatment team recomm…" at bounding box center [139, 115] width 0 height 0
checkbox input "true"
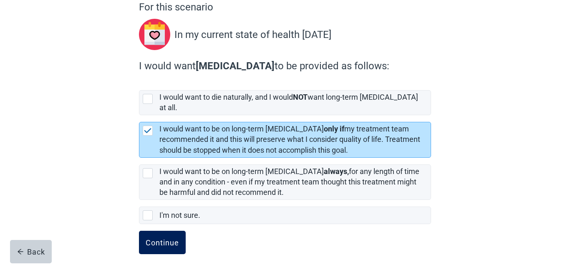
click at [166, 238] on div "Continue" at bounding box center [162, 242] width 33 height 8
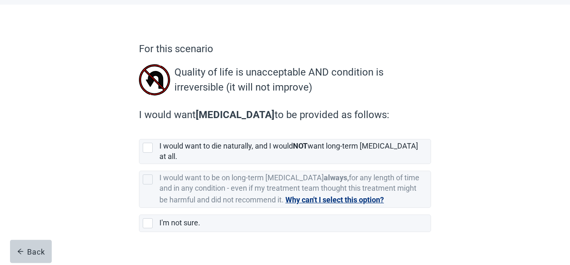
scroll to position [43, 0]
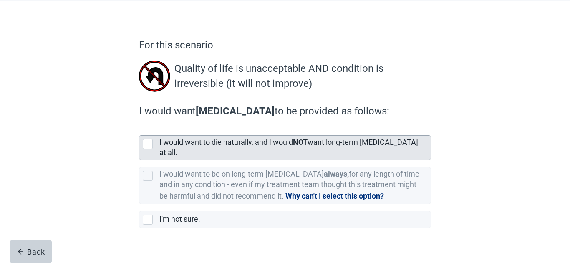
click at [150, 144] on div "[object Object], checkbox, not selected" at bounding box center [148, 144] width 10 height 10
click at [139, 129] on input "I would want to die naturally, and I would NOT want long-term [MEDICAL_DATA] at…" at bounding box center [139, 128] width 0 height 0
checkbox input "true"
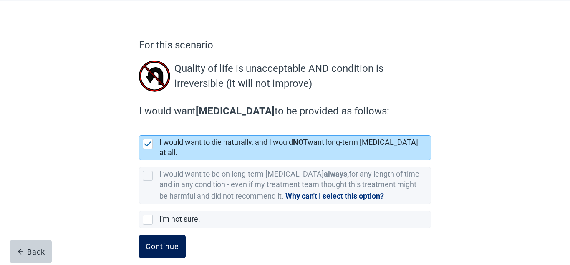
click at [157, 235] on button "Continue" at bounding box center [162, 246] width 47 height 23
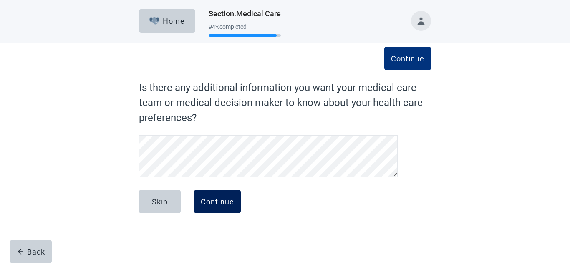
click at [216, 200] on div "Continue" at bounding box center [217, 201] width 33 height 8
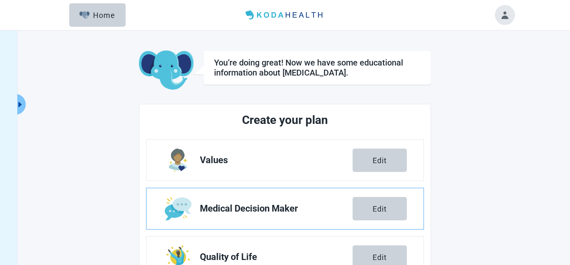
scroll to position [128, 0]
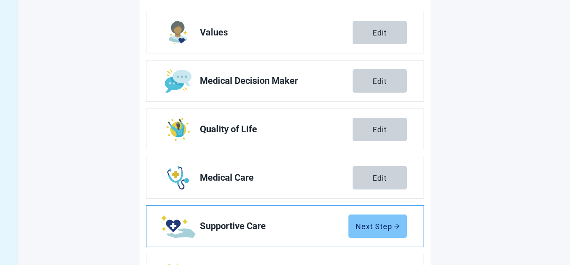
click at [375, 227] on div "Next Step" at bounding box center [377, 226] width 44 height 8
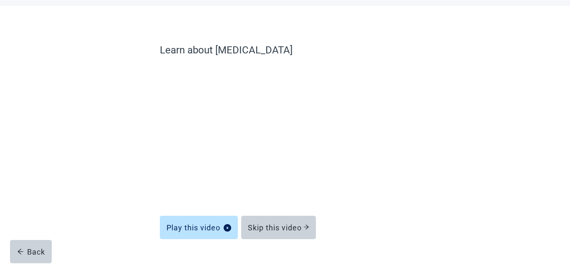
scroll to position [57, 0]
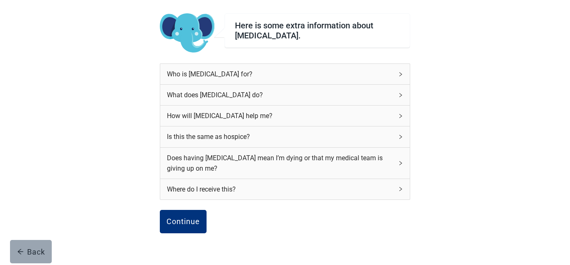
click at [31, 253] on div "Back" at bounding box center [31, 251] width 28 height 8
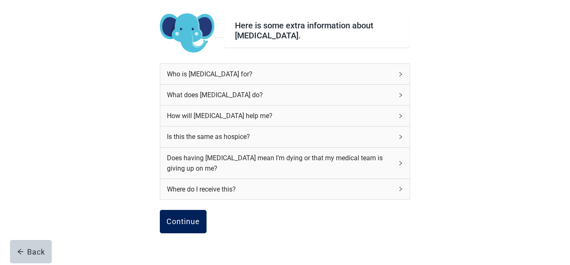
click at [193, 220] on div "Continue" at bounding box center [182, 221] width 33 height 8
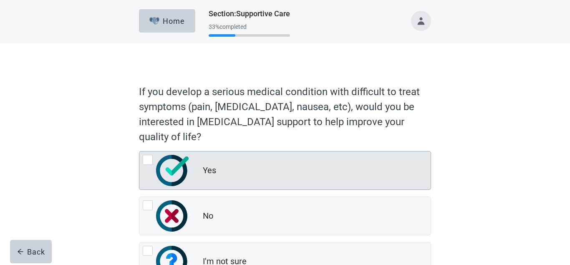
click at [148, 163] on div "Yes, radio button, not checked" at bounding box center [148, 160] width 10 height 10
click at [139, 151] on input "Yes" at bounding box center [139, 151] width 0 height 0
radio input "true"
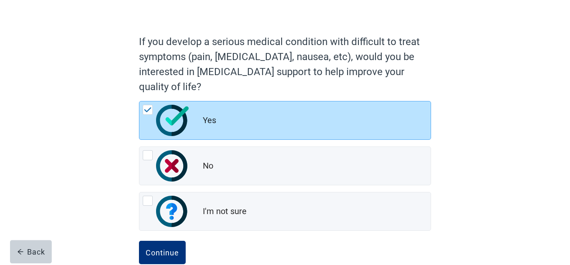
scroll to position [68, 0]
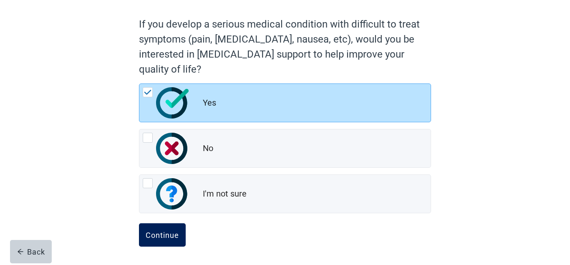
click at [160, 235] on div "Continue" at bounding box center [162, 235] width 33 height 8
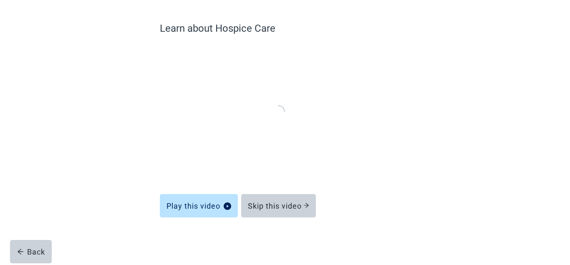
scroll to position [57, 0]
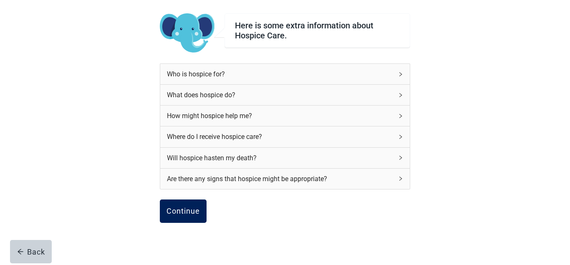
click at [190, 214] on div "Continue" at bounding box center [182, 211] width 33 height 8
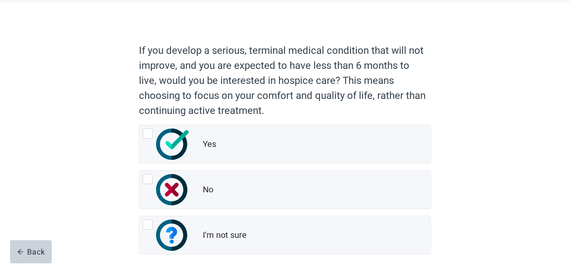
scroll to position [40, 0]
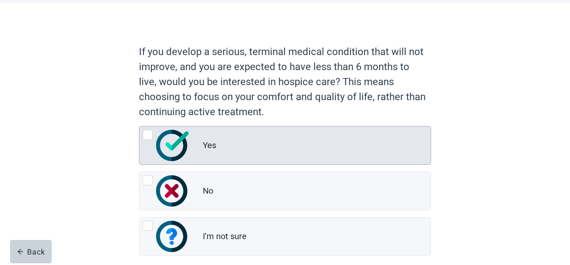
drag, startPoint x: 145, startPoint y: 135, endPoint x: 146, endPoint y: 141, distance: 6.3
click at [145, 135] on div "Yes, radio button, not checked" at bounding box center [148, 135] width 10 height 10
click at [139, 126] on input "Yes" at bounding box center [139, 126] width 0 height 0
radio input "true"
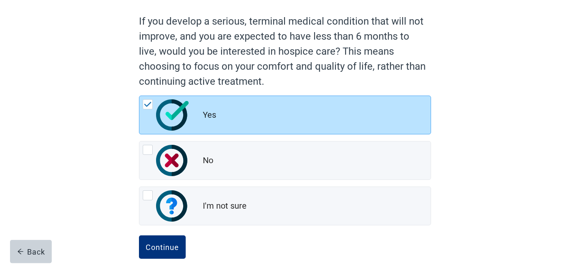
scroll to position [83, 0]
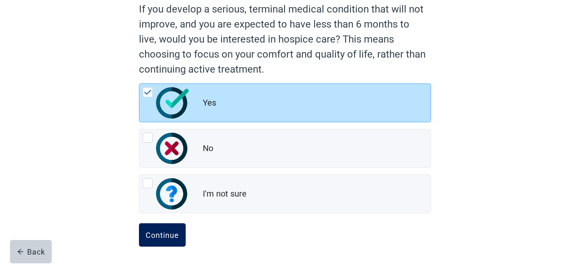
click at [170, 237] on div "Continue" at bounding box center [162, 235] width 33 height 8
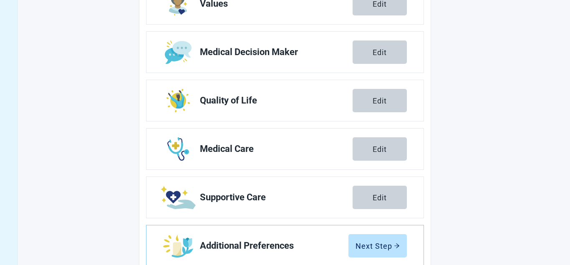
scroll to position [179, 0]
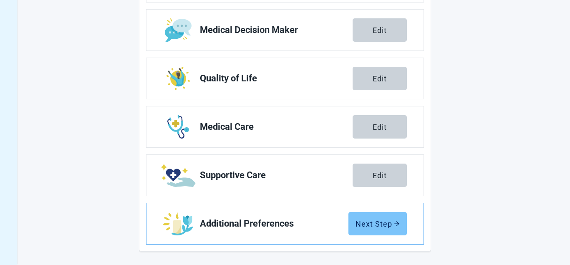
click at [371, 224] on div "Next Step" at bounding box center [377, 223] width 44 height 8
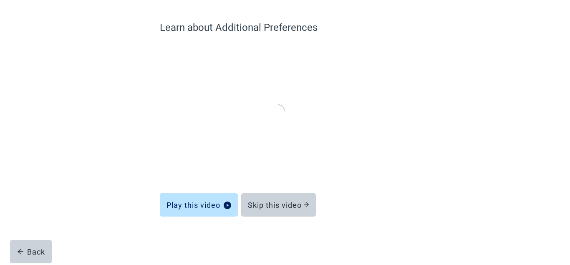
scroll to position [57, 0]
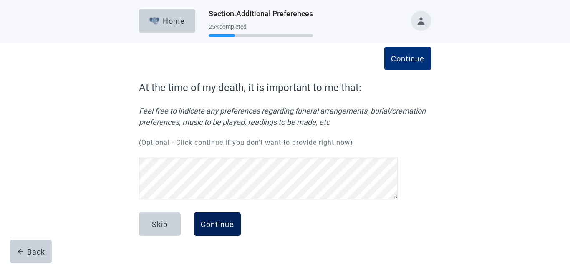
click at [219, 220] on div "Continue" at bounding box center [217, 224] width 33 height 8
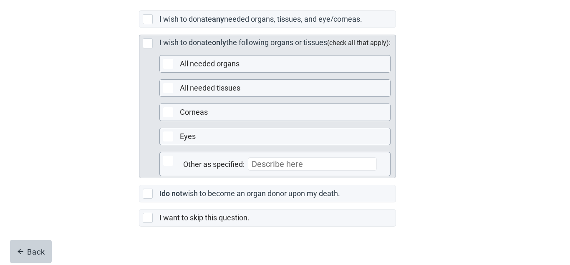
scroll to position [250, 0]
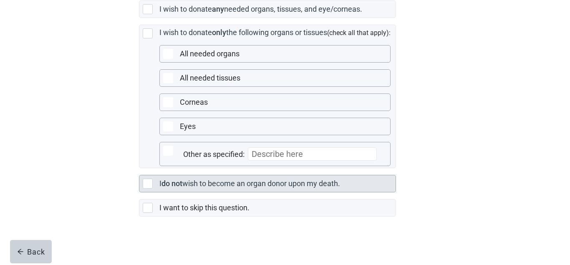
click at [147, 184] on div "Main content" at bounding box center [148, 184] width 10 height 10
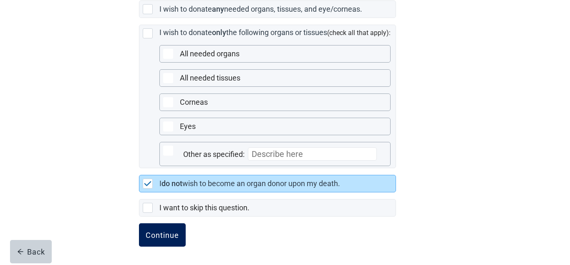
click at [166, 234] on div "Continue" at bounding box center [162, 235] width 33 height 8
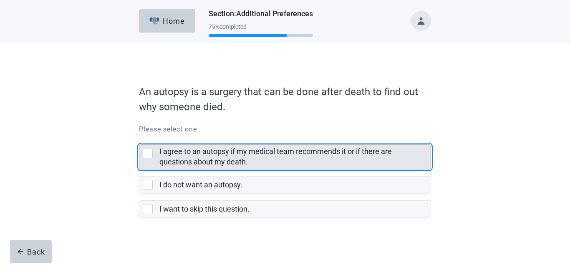
click at [149, 154] on div "I agree to an autopsy if my medical team recommends it or if there are question…" at bounding box center [148, 153] width 10 height 10
click at [139, 138] on input "I agree to an autopsy if my medical team recommends it or if there are question…" at bounding box center [139, 138] width 0 height 0
checkbox input "true"
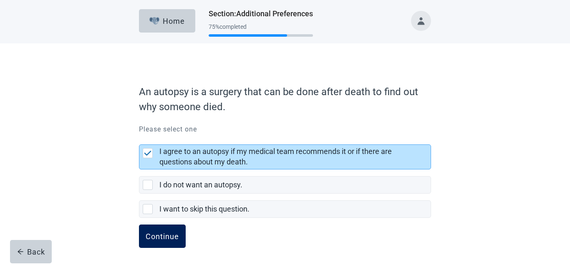
click at [160, 235] on div "Continue" at bounding box center [162, 236] width 33 height 8
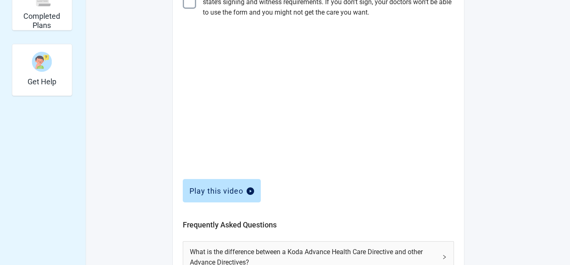
scroll to position [383, 0]
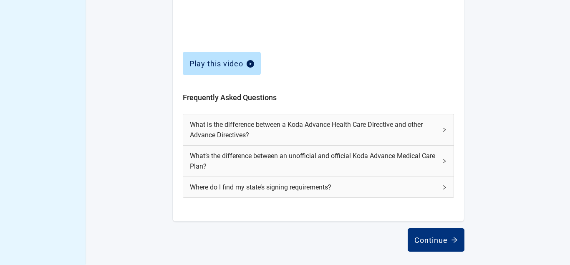
click at [447, 132] on div "What is the difference between a Koda Advance Health Care Directive and other A…" at bounding box center [318, 129] width 270 height 31
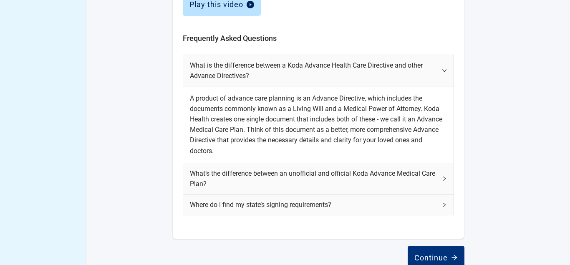
scroll to position [459, 0]
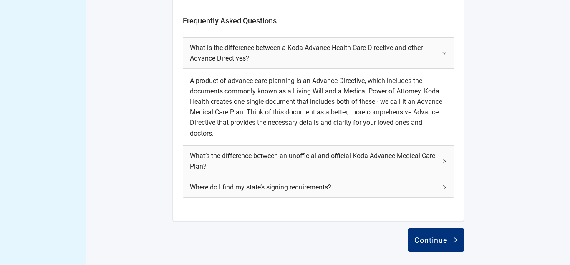
click at [449, 165] on div "What’s the difference between an unofficial and official Koda Advance Medical C…" at bounding box center [318, 161] width 270 height 31
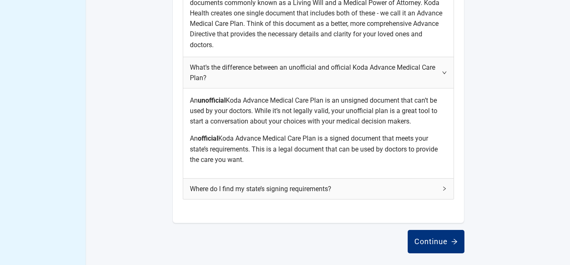
scroll to position [549, 0]
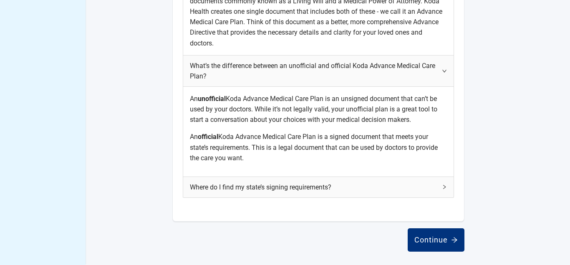
click at [444, 188] on icon "right" at bounding box center [444, 186] width 5 height 5
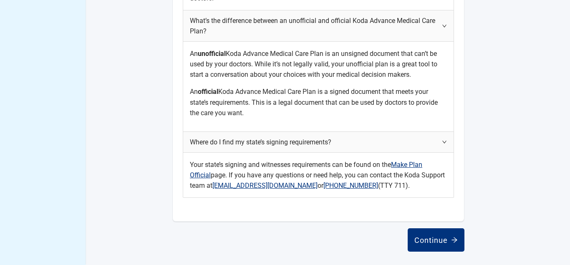
scroll to position [595, 0]
click at [443, 239] on div "Continue" at bounding box center [435, 240] width 43 height 8
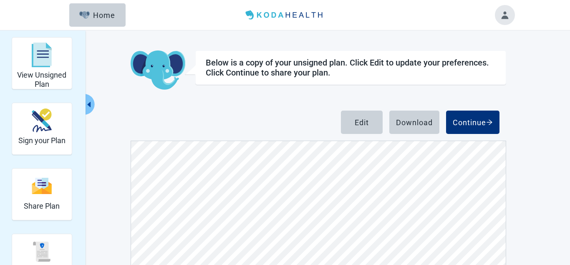
click at [505, 13] on button "Toggle account menu" at bounding box center [505, 15] width 20 height 20
click at [390, 29] on header "Menu Home" at bounding box center [285, 15] width 480 height 30
click at [463, 126] on div "Continue" at bounding box center [473, 122] width 40 height 8
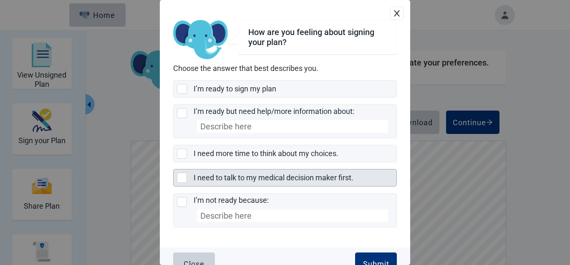
click at [184, 178] on div "I need to talk to my medical decision maker first., checkbox, not selected" at bounding box center [182, 178] width 10 height 10
click at [174, 169] on input "I need to talk to my medical decision maker first." at bounding box center [173, 169] width 0 height 0
checkbox input "true"
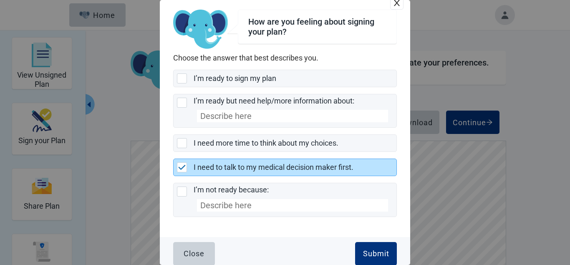
scroll to position [16, 0]
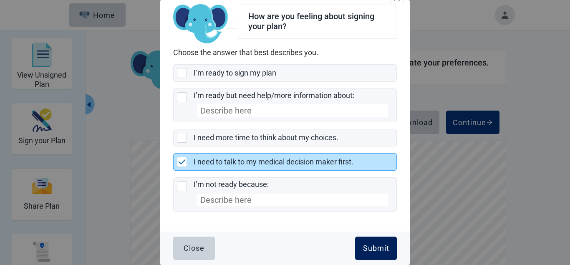
click at [375, 251] on div "Submit" at bounding box center [376, 248] width 26 height 8
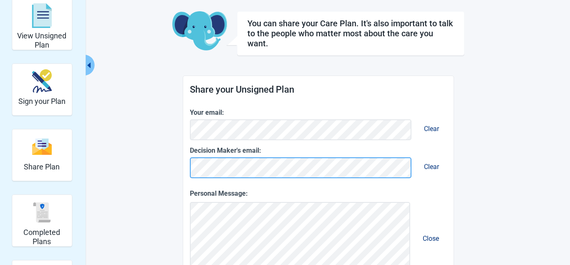
scroll to position [35, 0]
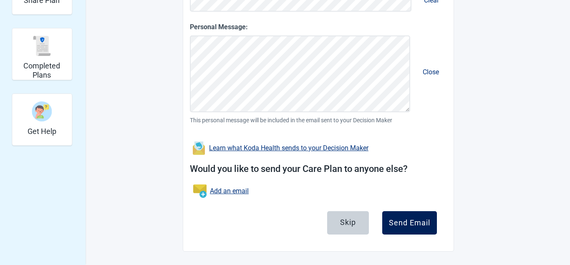
click at [412, 225] on div "Send Email" at bounding box center [409, 223] width 41 height 8
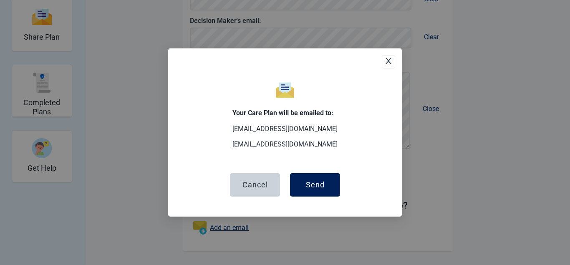
click at [320, 183] on div "Send" at bounding box center [315, 185] width 19 height 8
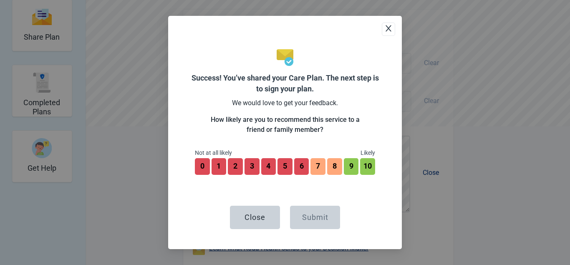
scroll to position [232, 0]
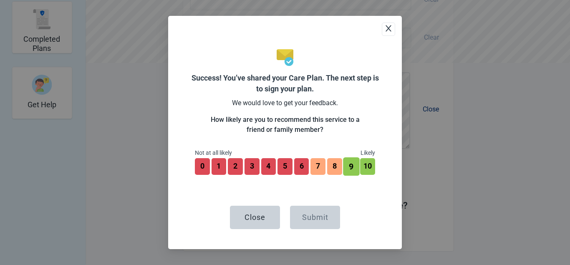
click at [350, 168] on button "9" at bounding box center [351, 166] width 16 height 18
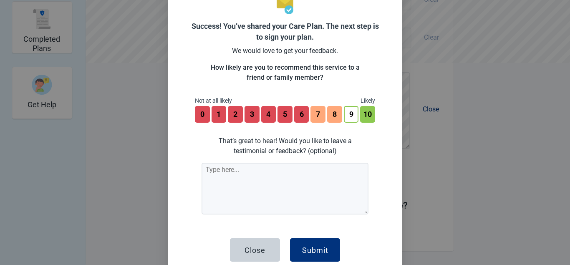
scroll to position [51, 0]
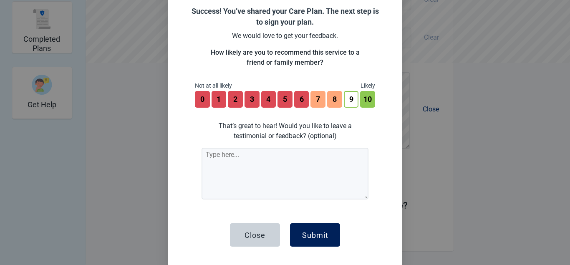
click at [314, 235] on div "Submit" at bounding box center [315, 235] width 26 height 8
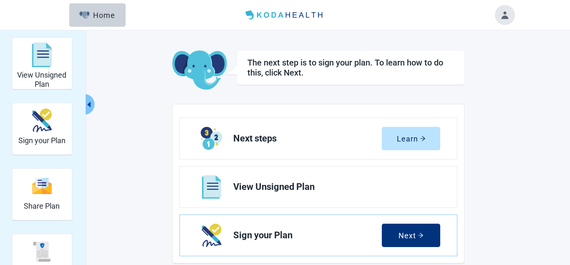
click at [504, 17] on button "Toggle account menu" at bounding box center [505, 15] width 20 height 20
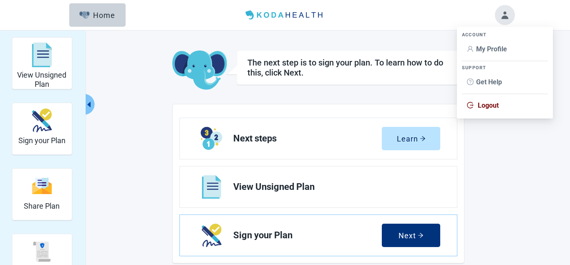
click at [494, 106] on span "Logout" at bounding box center [488, 105] width 21 height 8
